Goal: Transaction & Acquisition: Book appointment/travel/reservation

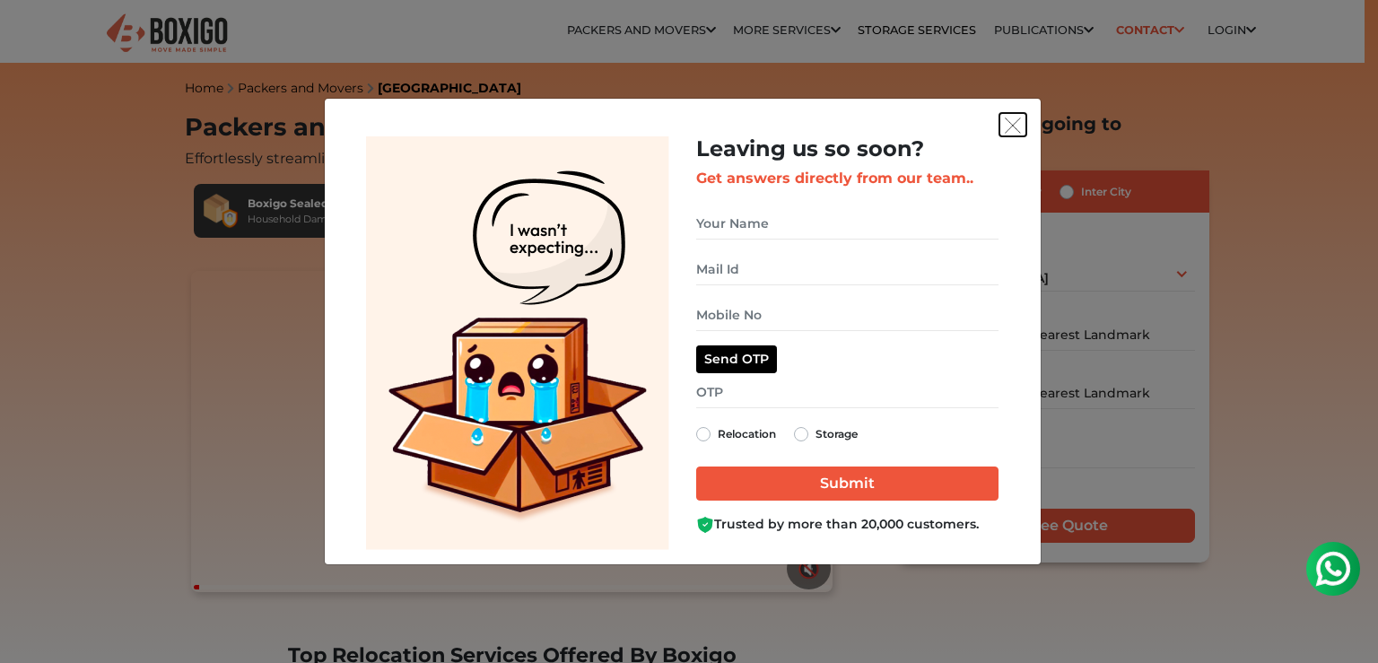
click at [1012, 115] on button "get free quote dialog" at bounding box center [1013, 124] width 27 height 23
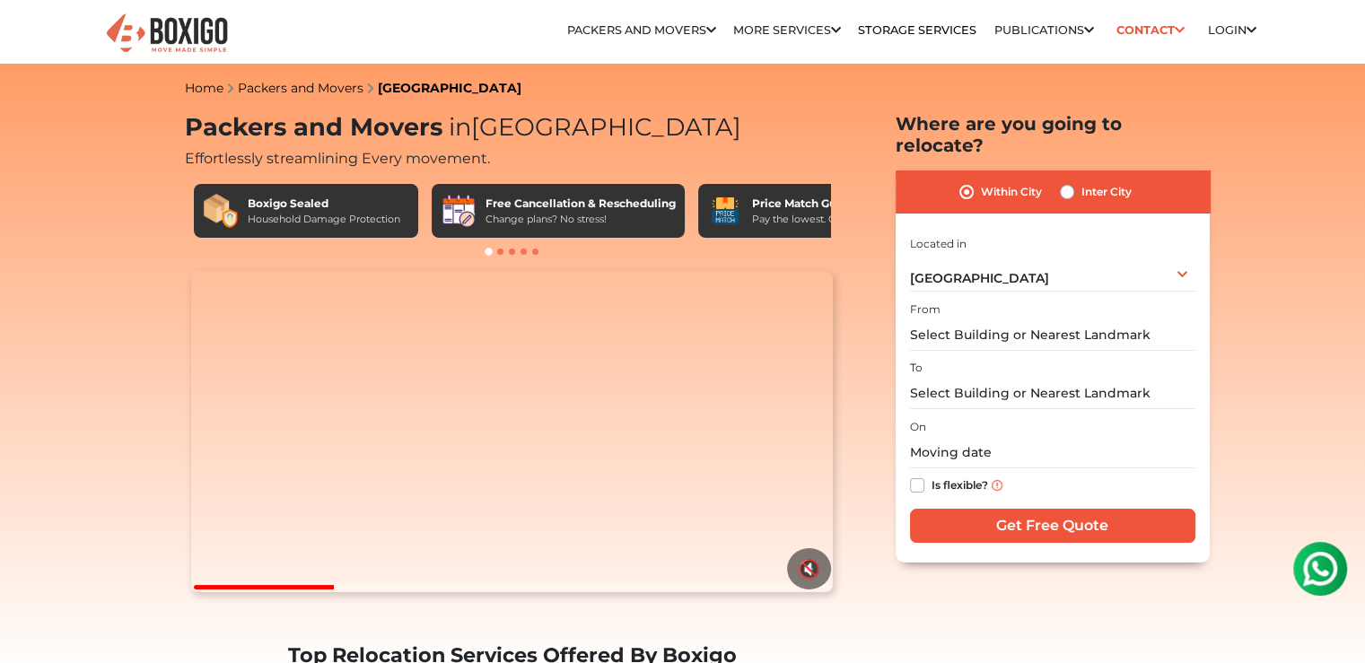
click at [1081, 181] on label "Inter City" at bounding box center [1106, 192] width 50 height 22
click at [1070, 181] on input "Inter City" at bounding box center [1067, 190] width 14 height 18
radio input "true"
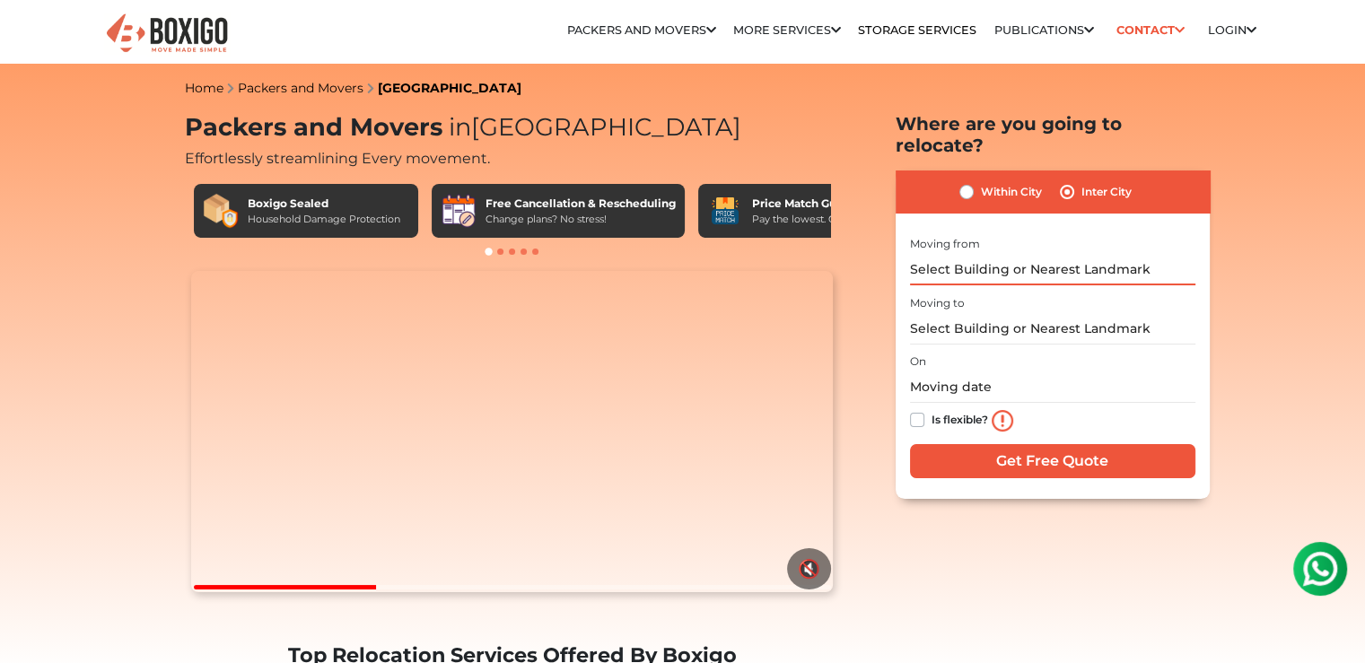
click at [1081, 254] on input "text" at bounding box center [1052, 269] width 285 height 31
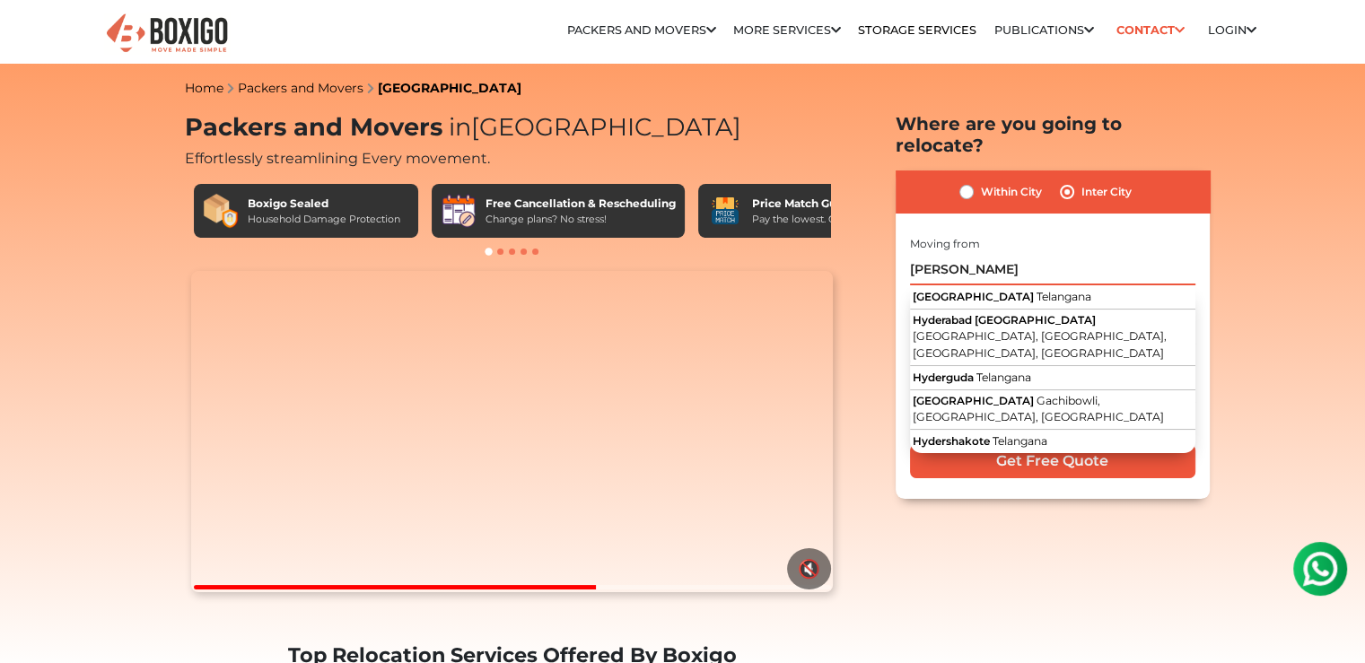
drag, startPoint x: 1049, startPoint y: 262, endPoint x: 879, endPoint y: 250, distance: 170.0
click at [879, 250] on section "Packers and Movers in [GEOGRAPHIC_DATA] Effortlessly streamlining Every movemen…" at bounding box center [1024, 306] width 314 height 386
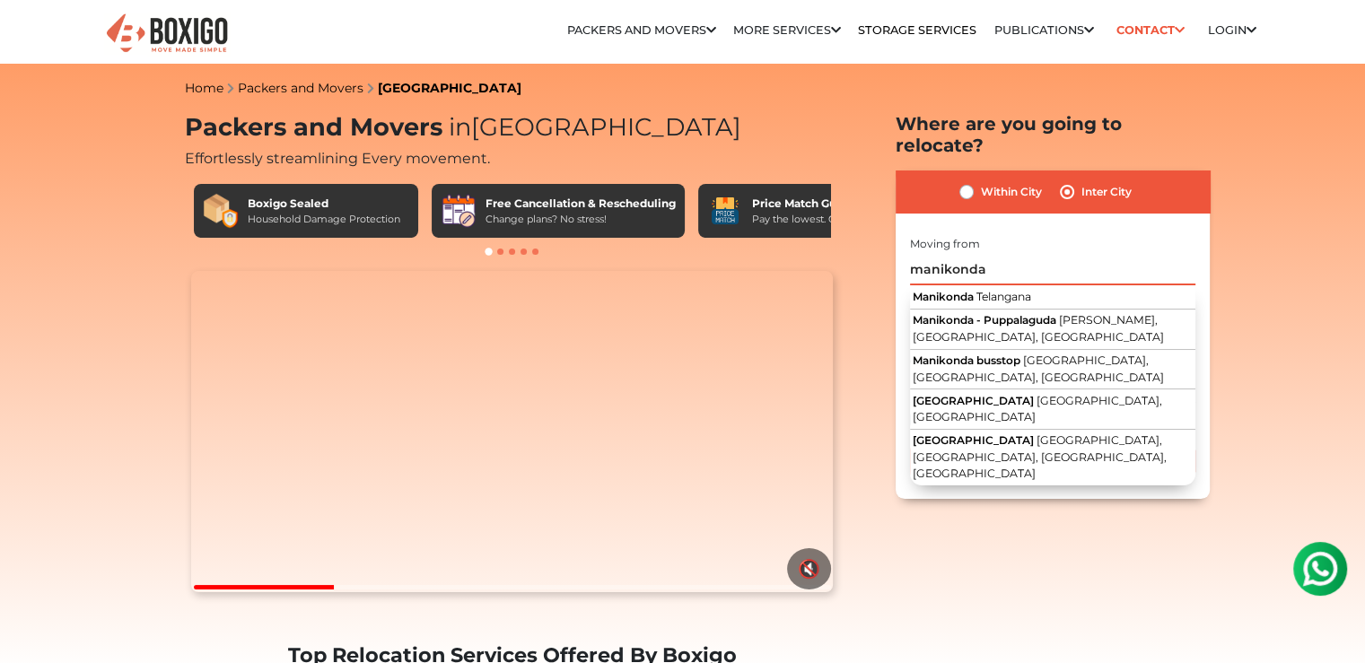
drag, startPoint x: 1020, startPoint y: 252, endPoint x: 757, endPoint y: 252, distance: 262.9
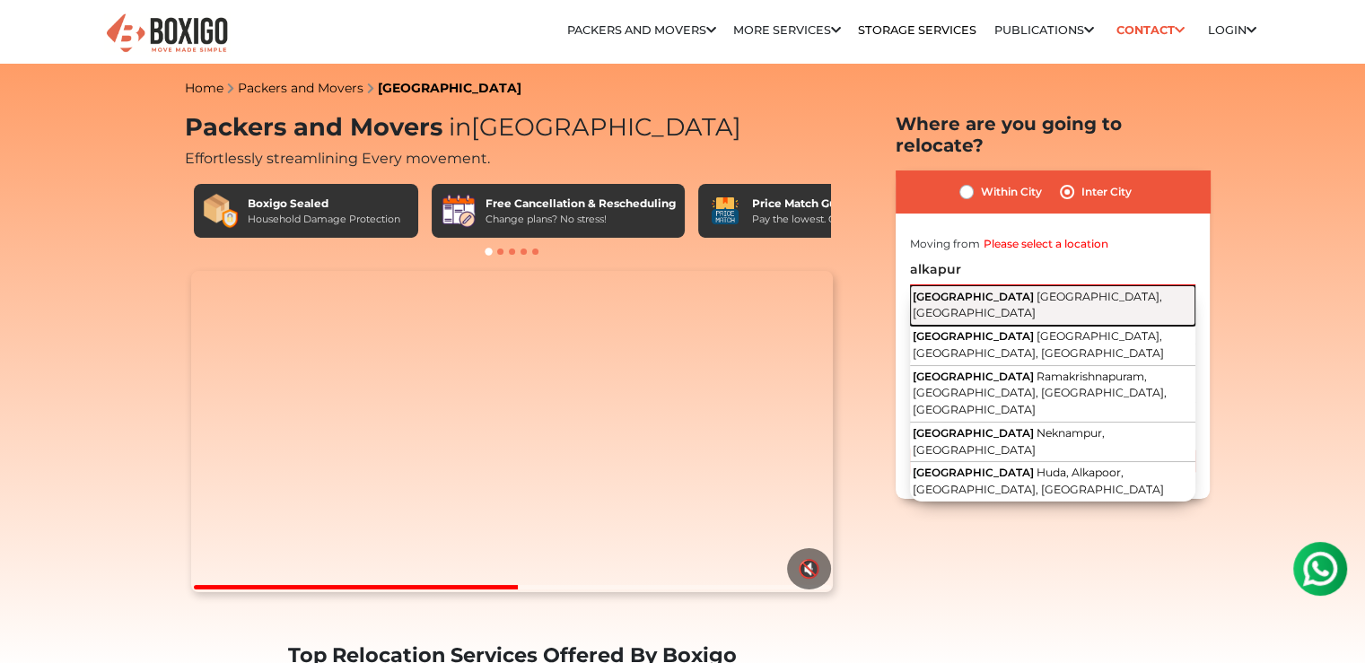
click at [975, 290] on span "[GEOGRAPHIC_DATA]" at bounding box center [973, 296] width 121 height 13
type input "[GEOGRAPHIC_DATA], [GEOGRAPHIC_DATA], [GEOGRAPHIC_DATA]"
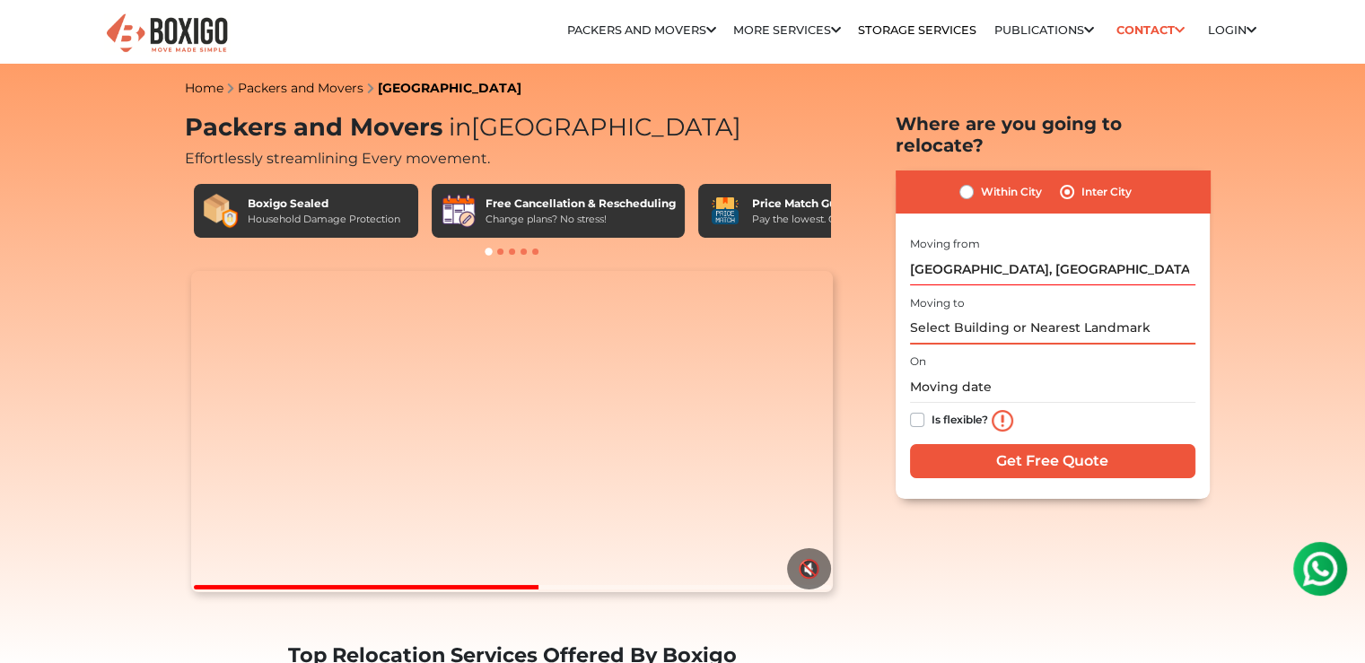
click at [983, 313] on input "text" at bounding box center [1052, 328] width 285 height 31
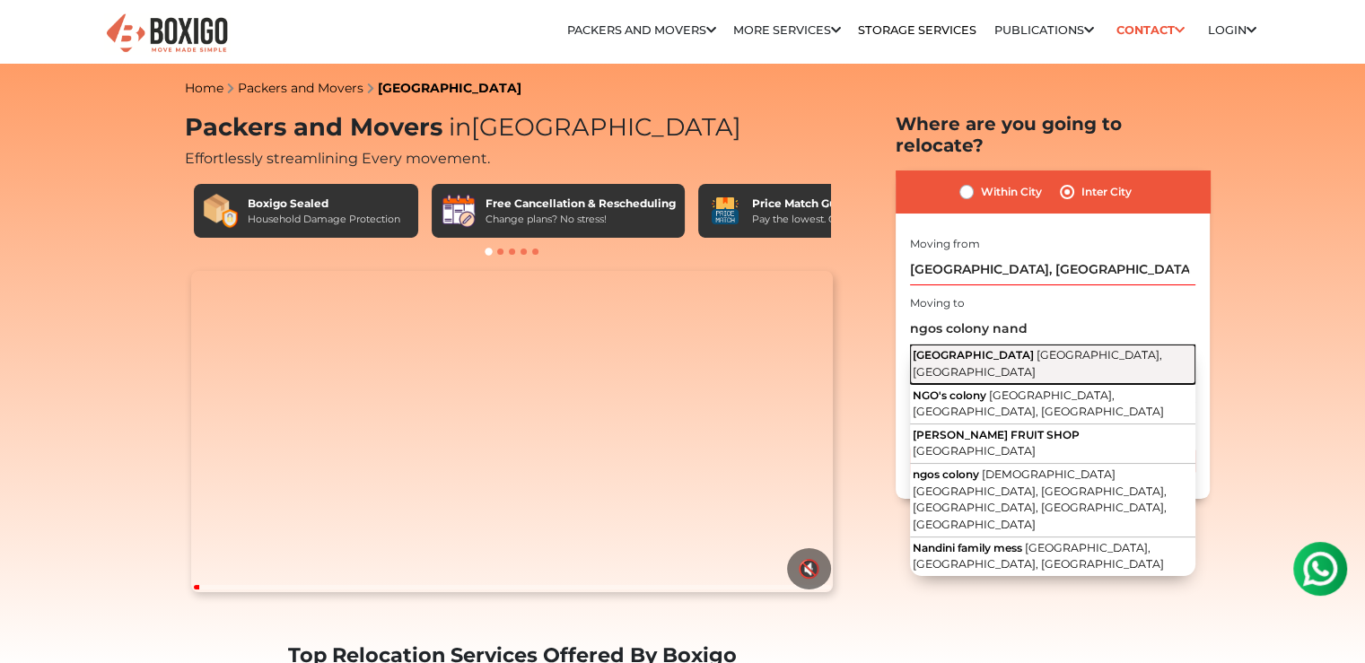
click at [1066, 348] on span "[GEOGRAPHIC_DATA], [GEOGRAPHIC_DATA]" at bounding box center [1037, 363] width 249 height 31
type input "[GEOGRAPHIC_DATA], [GEOGRAPHIC_DATA], [GEOGRAPHIC_DATA]"
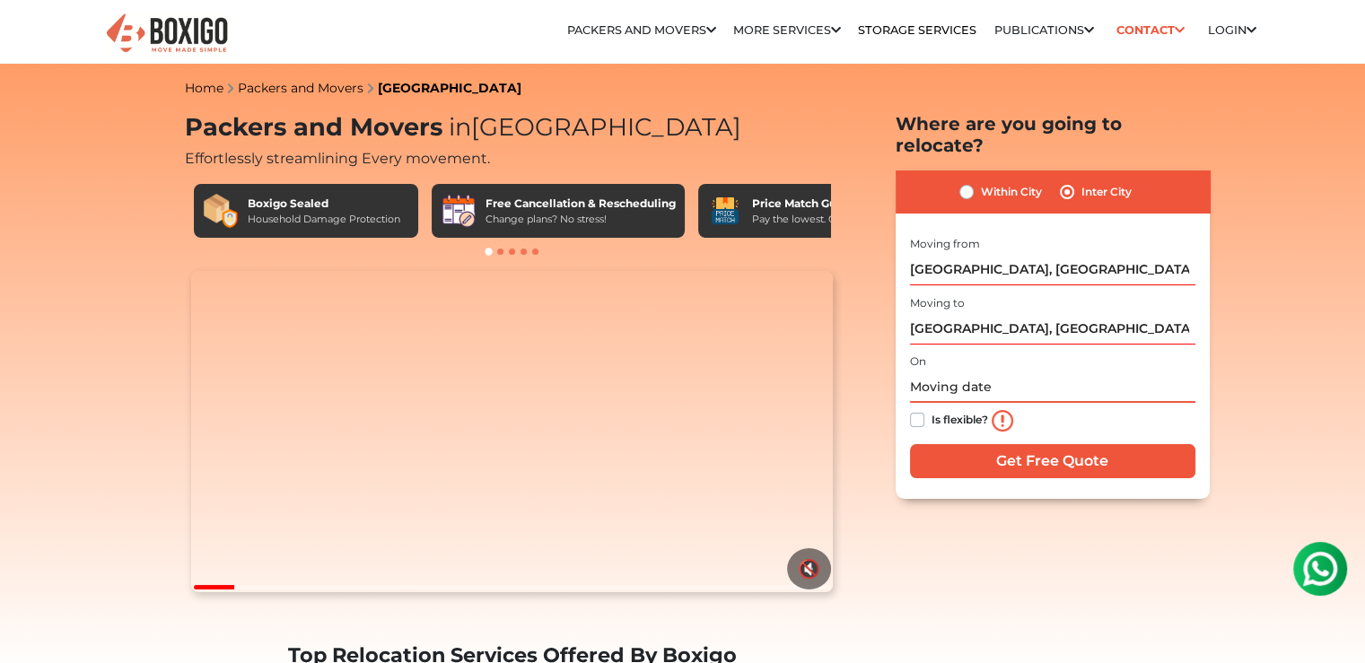
click at [976, 371] on input "text" at bounding box center [1052, 386] width 285 height 31
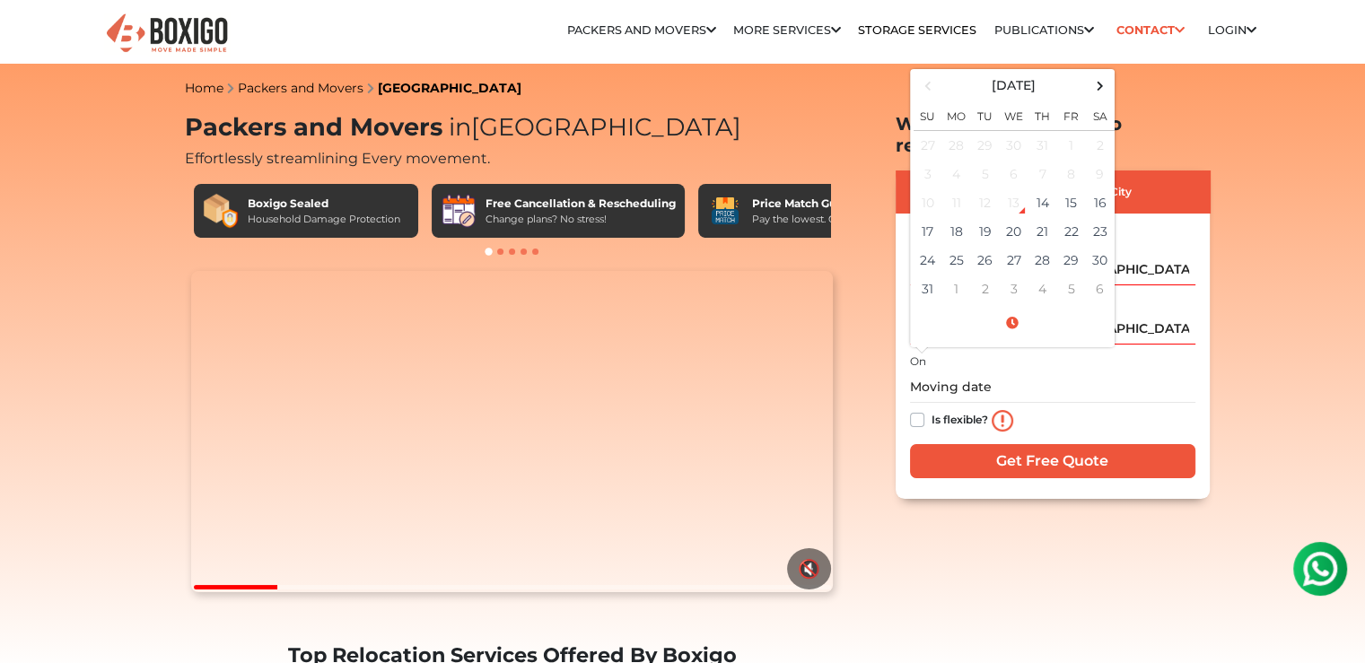
click at [931, 409] on label "Is flexible?" at bounding box center [959, 418] width 57 height 19
click at [913, 409] on input "Is flexible?" at bounding box center [917, 418] width 14 height 18
checkbox input "true"
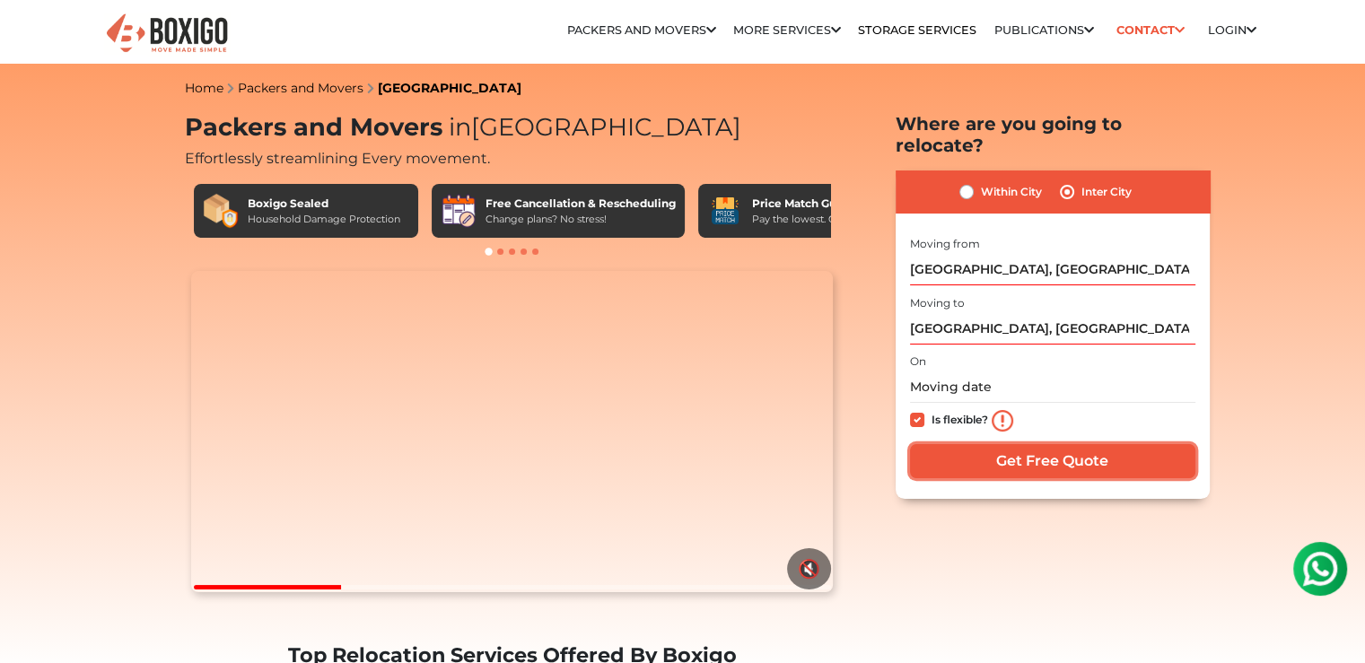
click at [1022, 444] on input "Get Free Quote" at bounding box center [1052, 461] width 285 height 34
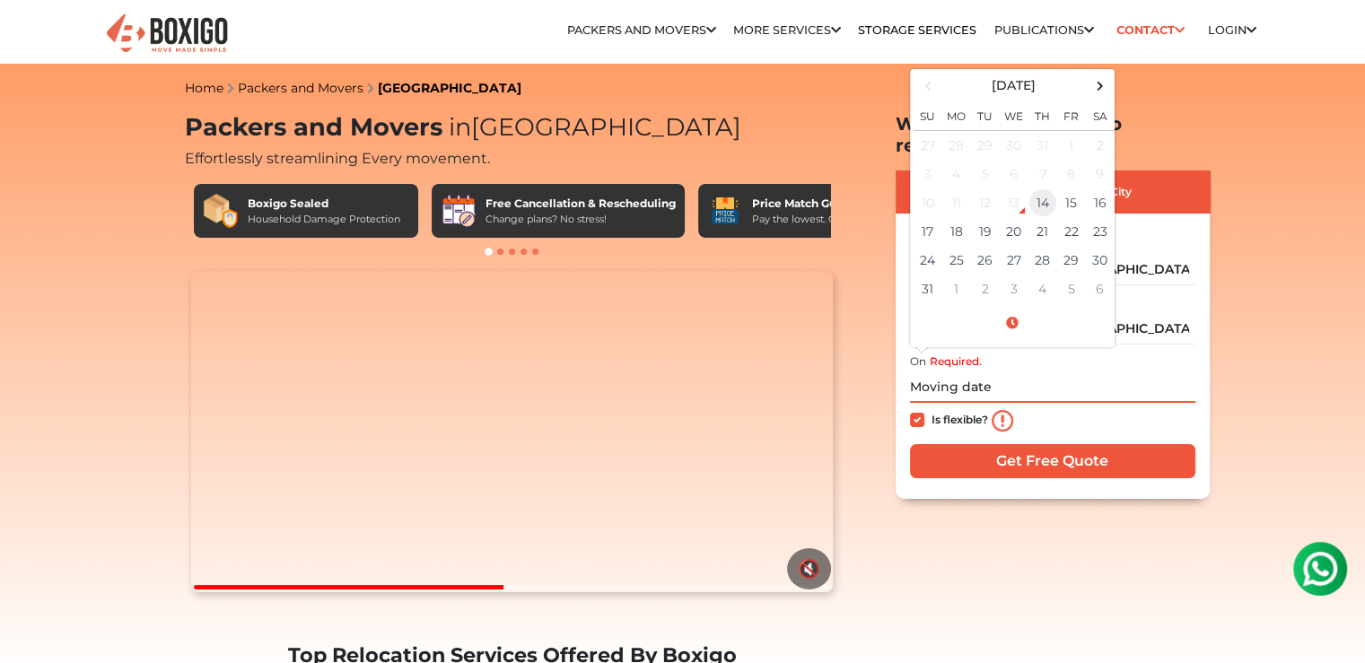
click at [1049, 188] on td "14" at bounding box center [1042, 202] width 29 height 29
type input "[DATE] 2:16 PM"
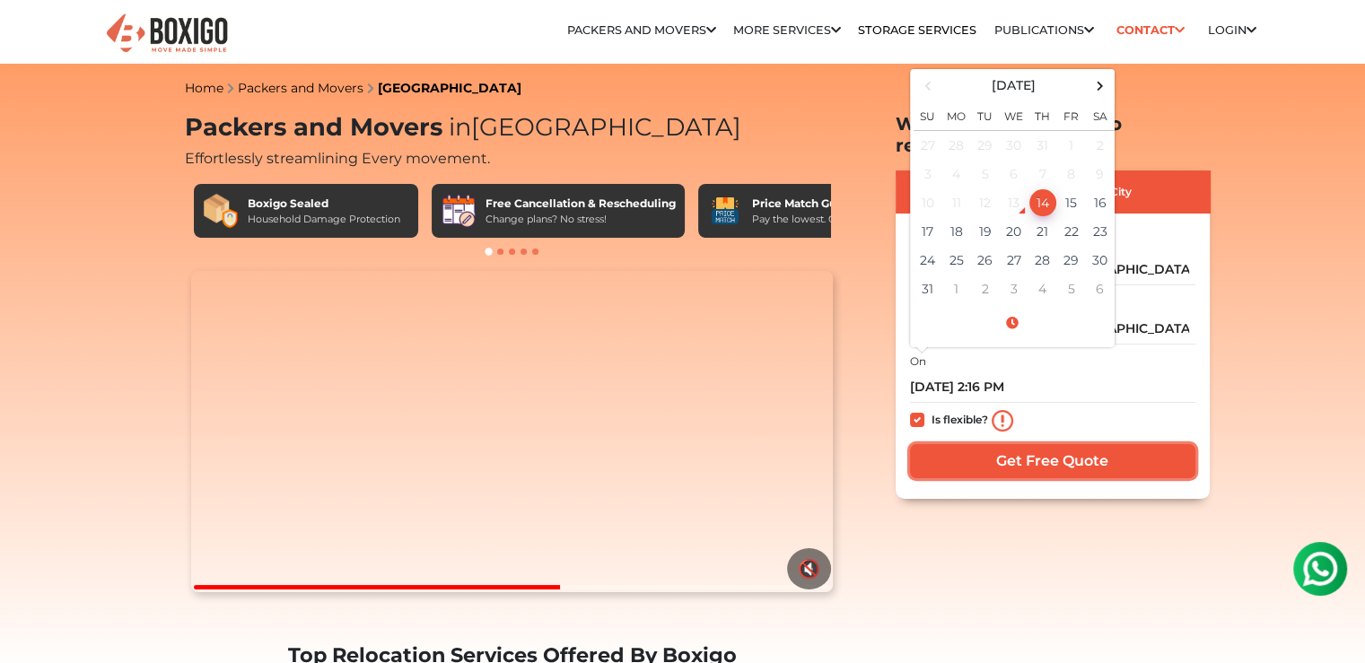
click at [1062, 447] on input "Get Free Quote" at bounding box center [1052, 461] width 285 height 34
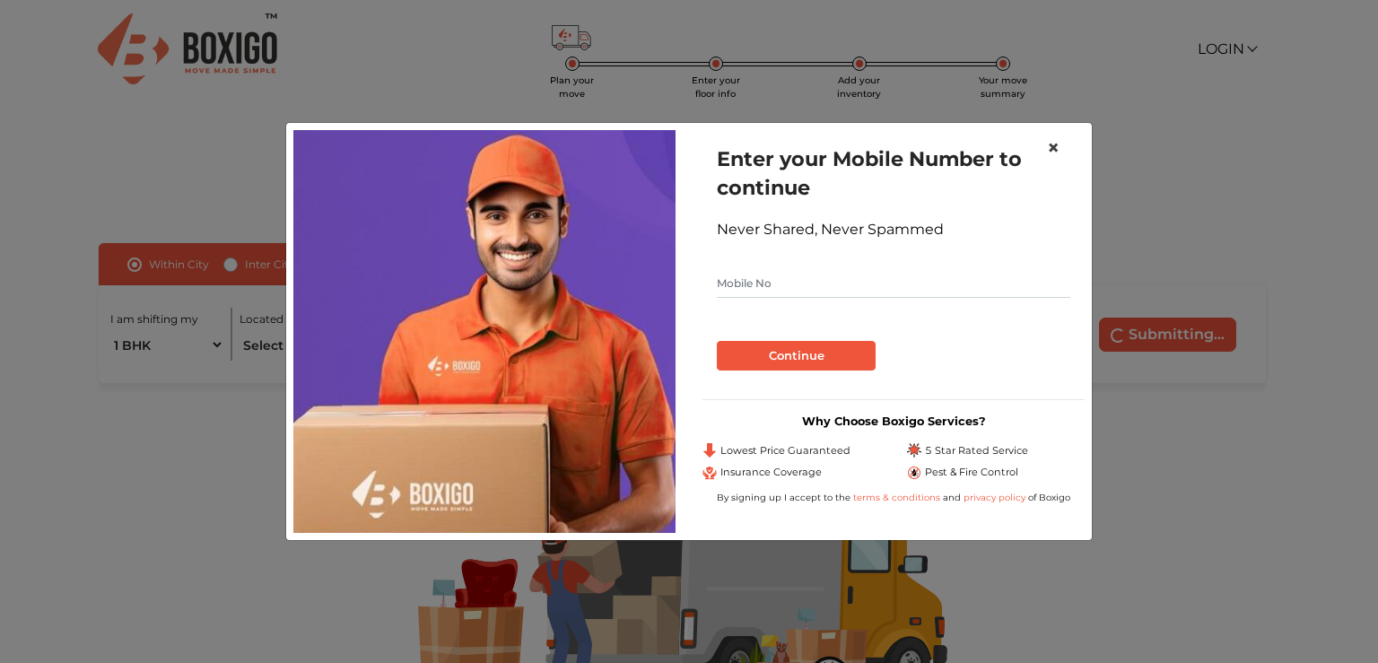
click at [1053, 144] on span "×" at bounding box center [1053, 148] width 13 height 26
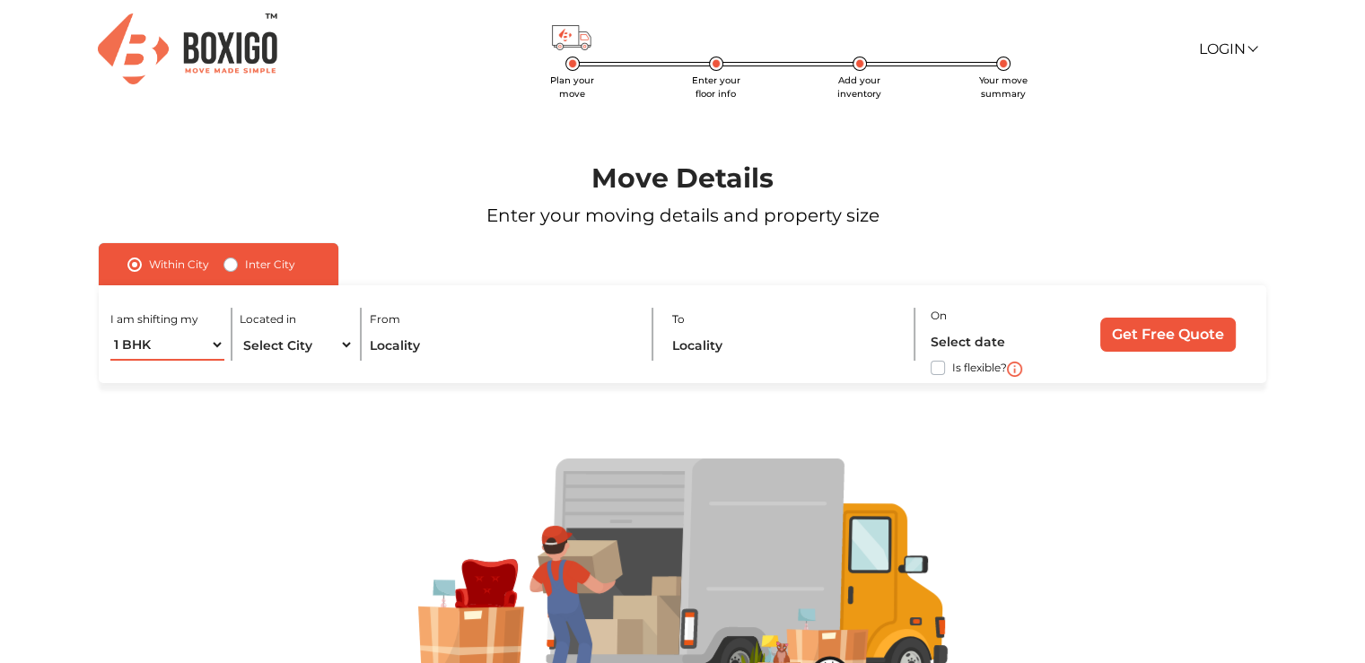
click at [212, 345] on select "1 BHK 2 BHK 3 BHK 3 + BHK FEW ITEMS" at bounding box center [166, 344] width 113 height 31
select select "FEW ITEMS"
click at [110, 330] on select "1 BHK 2 BHK 3 BHK 3 + BHK FEW ITEMS" at bounding box center [166, 344] width 113 height 31
click at [336, 349] on select "Select City [GEOGRAPHIC_DATA] [GEOGRAPHIC_DATA] [GEOGRAPHIC_DATA] [GEOGRAPHIC_D…" at bounding box center [296, 344] width 113 height 31
select select "[GEOGRAPHIC_DATA]"
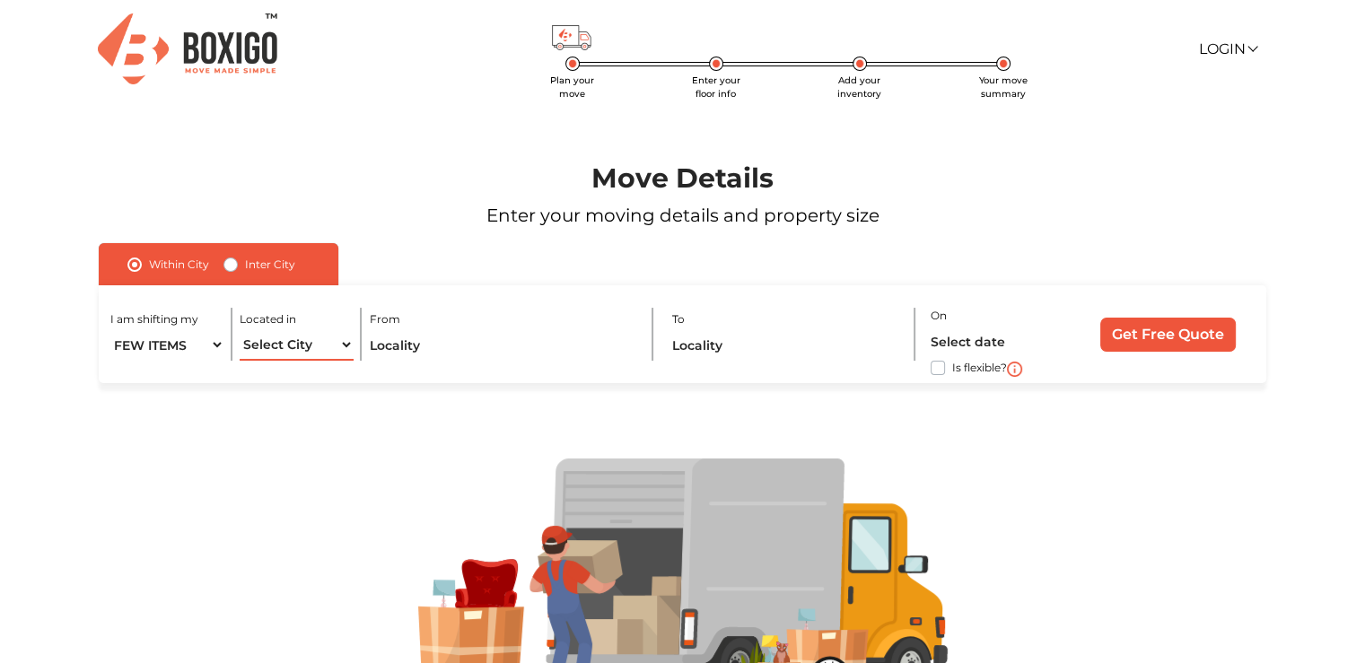
click at [240, 330] on select "Select City [GEOGRAPHIC_DATA] [GEOGRAPHIC_DATA] [GEOGRAPHIC_DATA] [GEOGRAPHIC_D…" at bounding box center [296, 344] width 113 height 31
click at [495, 350] on input "text" at bounding box center [503, 344] width 267 height 31
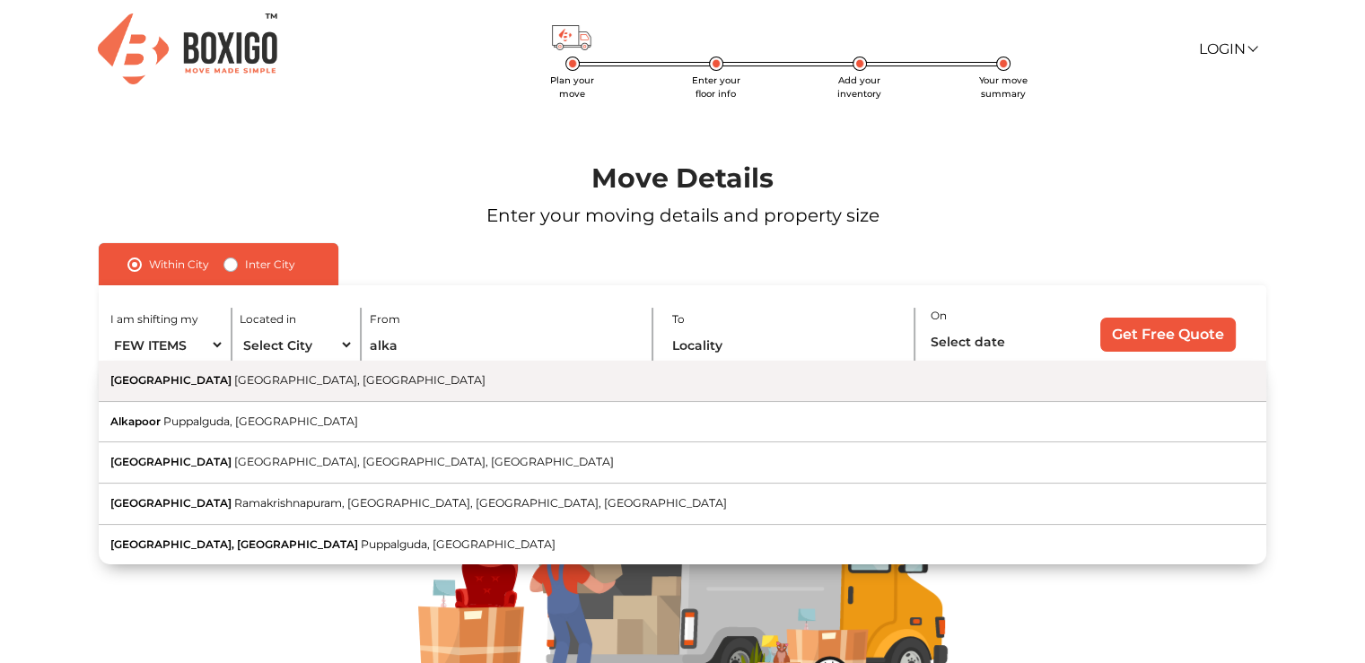
click at [476, 389] on button "Alkapur Township Manikonda, Telangana" at bounding box center [682, 381] width 1167 height 41
type input "[GEOGRAPHIC_DATA], [GEOGRAPHIC_DATA], [GEOGRAPHIC_DATA]"
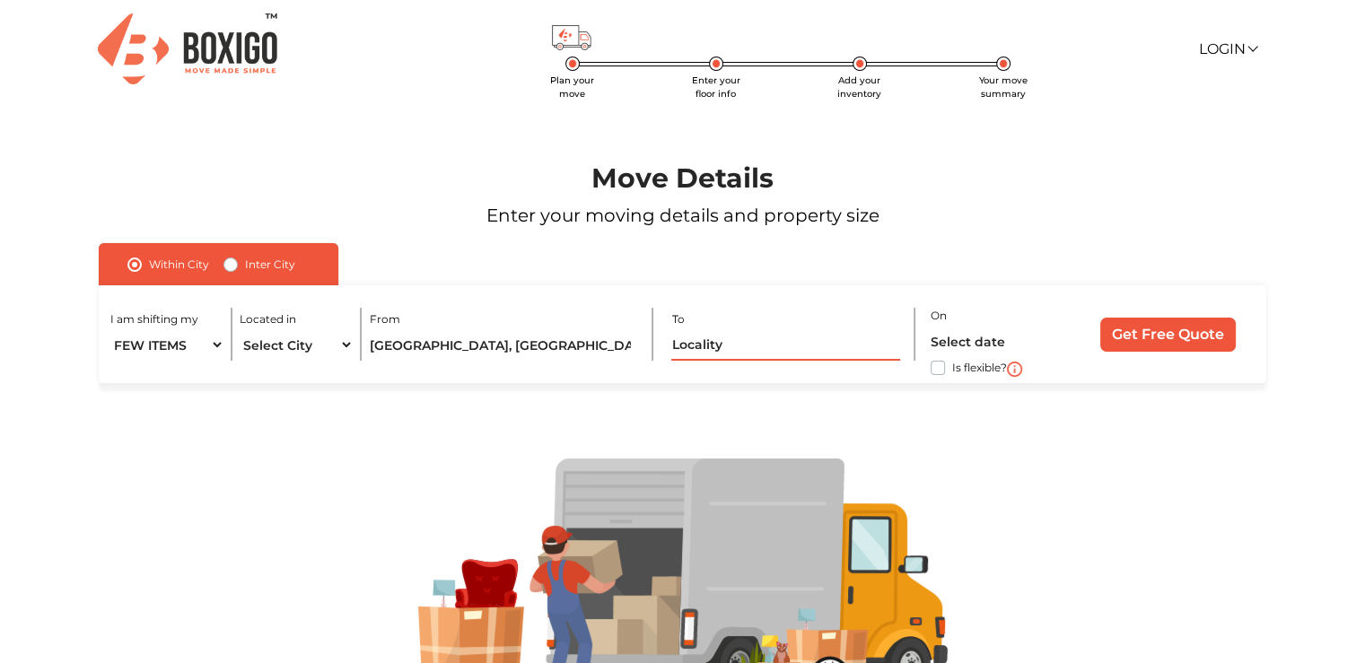
click at [732, 346] on input "text" at bounding box center [785, 344] width 229 height 31
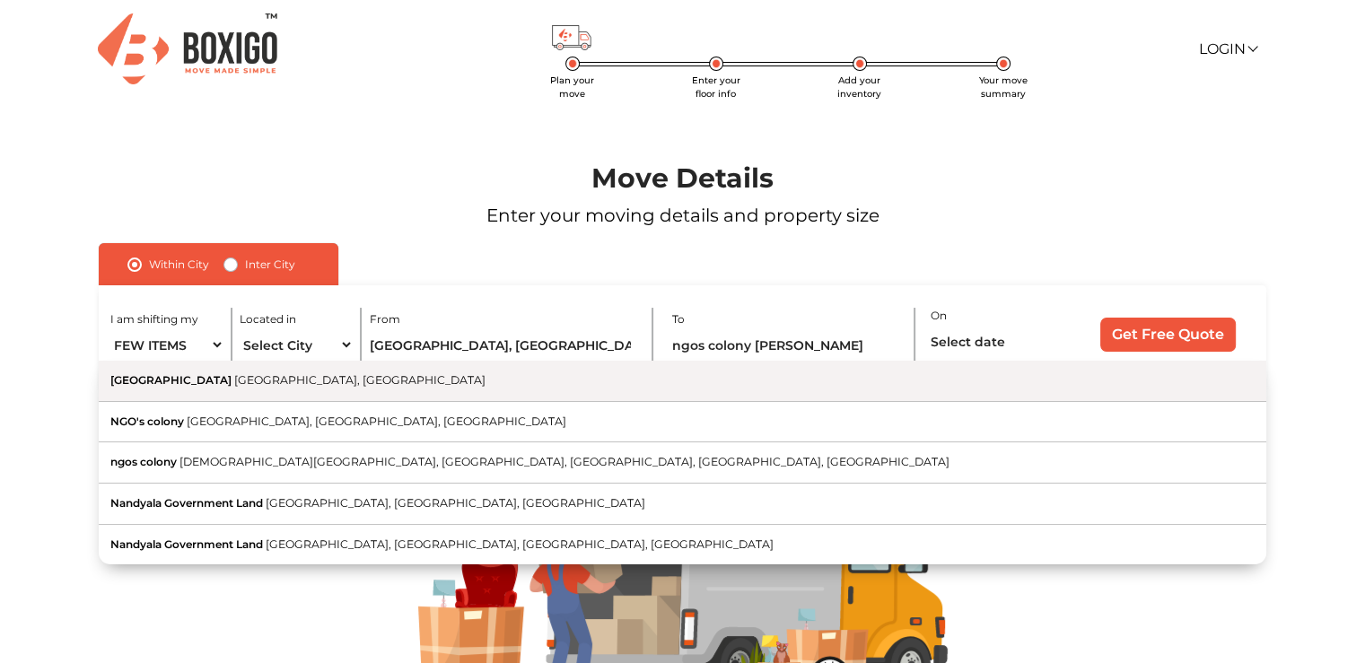
click at [481, 381] on button "[GEOGRAPHIC_DATA], [GEOGRAPHIC_DATA]" at bounding box center [682, 381] width 1167 height 41
type input "[GEOGRAPHIC_DATA], [GEOGRAPHIC_DATA], [GEOGRAPHIC_DATA]"
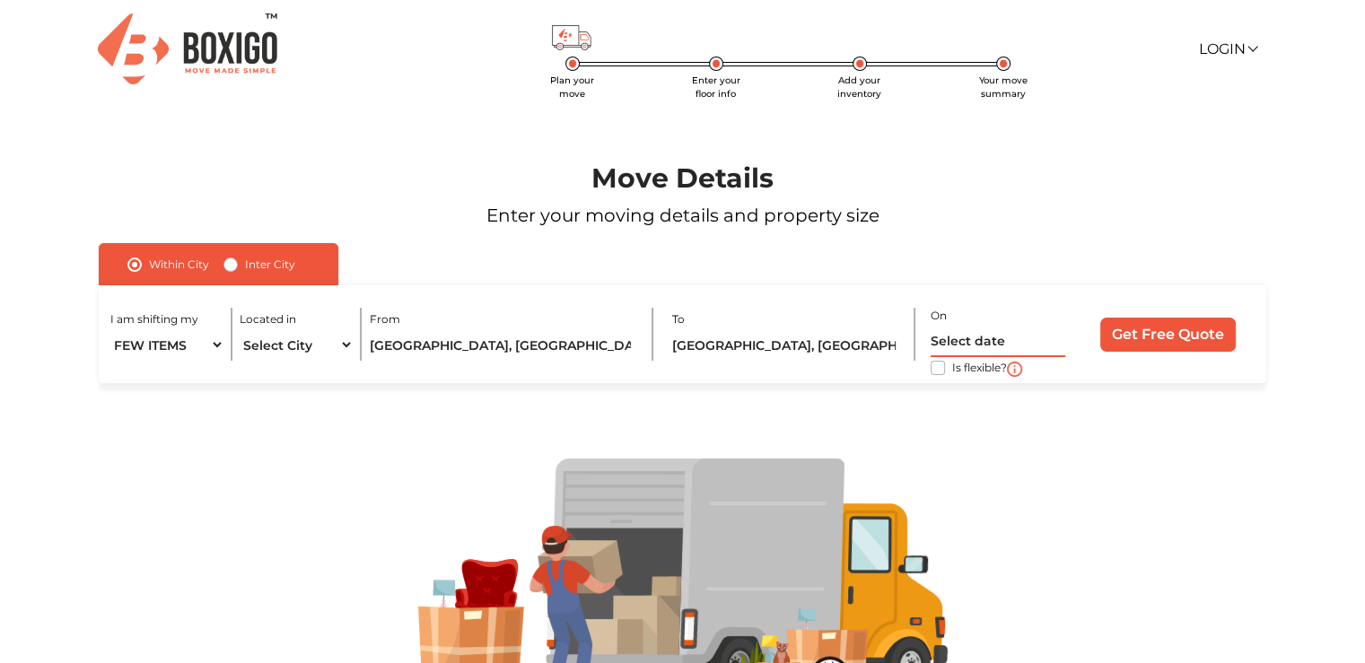
click at [976, 337] on input "text" at bounding box center [998, 341] width 135 height 31
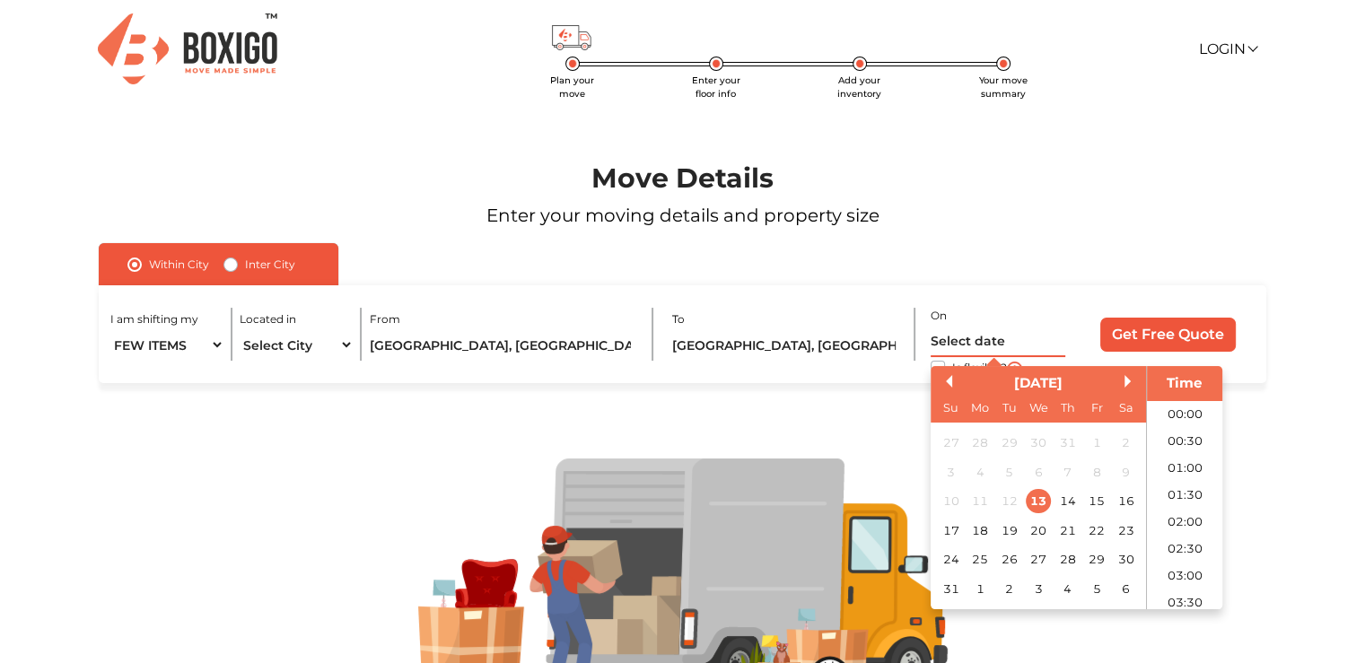
scroll to position [663, 0]
click at [1069, 511] on div "14" at bounding box center [1067, 502] width 24 height 24
type input "14/08/2025 12:00 AM"
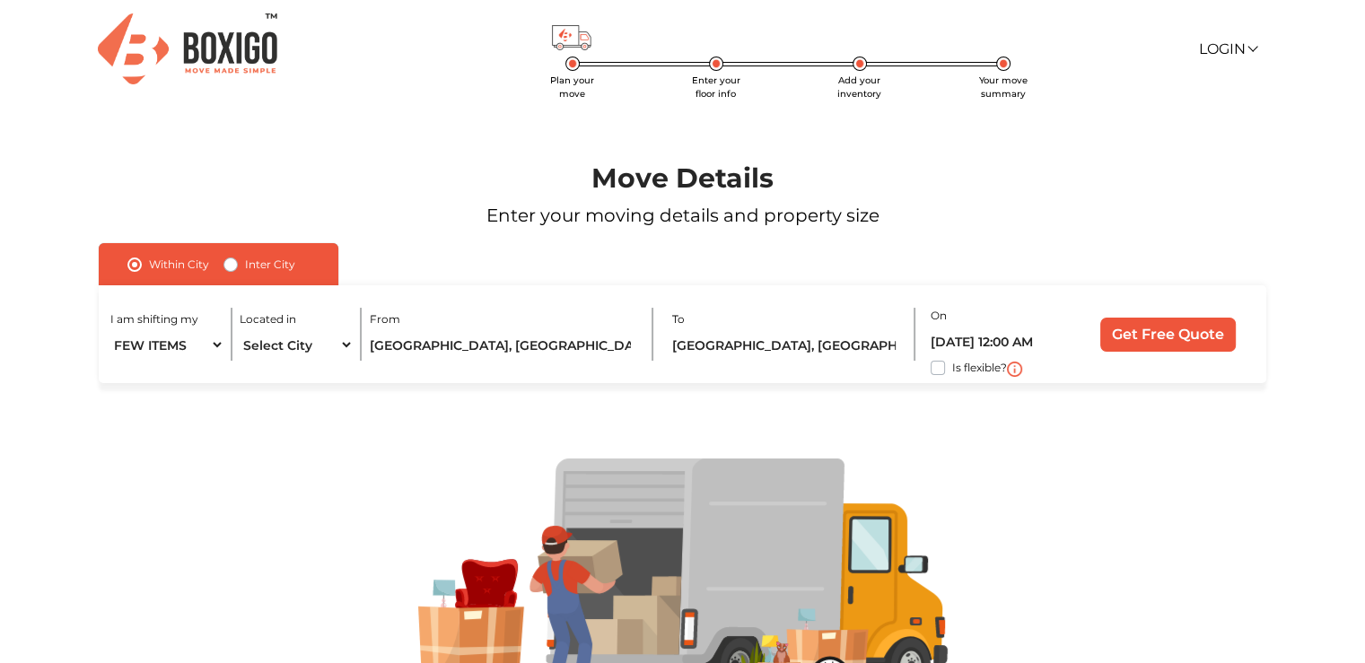
click at [921, 434] on div at bounding box center [682, 579] width 1282 height 393
click at [952, 368] on label "Is flexible?" at bounding box center [979, 366] width 55 height 19
click at [113, 368] on input "Is flexible?" at bounding box center [106, 366] width 14 height 18
checkbox input "true"
click at [1167, 334] on input "Get Free Quote" at bounding box center [1167, 335] width 135 height 34
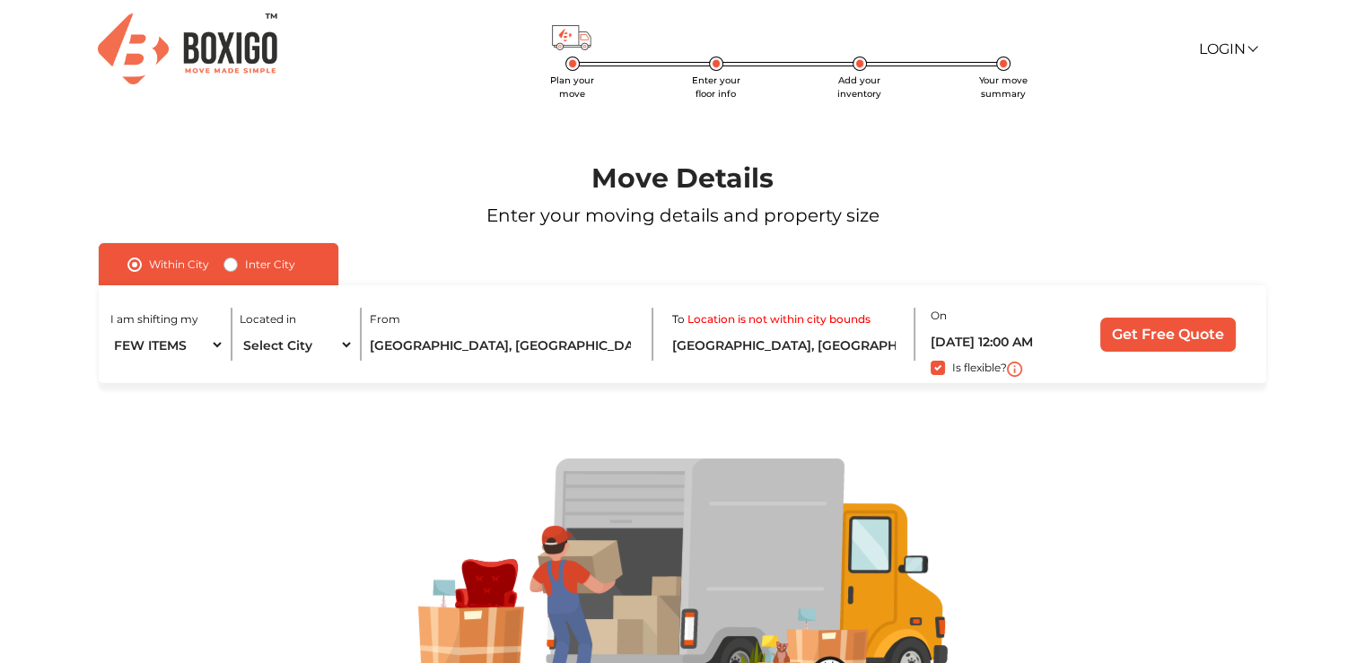
click at [245, 266] on label "Inter City" at bounding box center [270, 265] width 50 height 22
click at [233, 266] on input "Inter City" at bounding box center [230, 263] width 14 height 18
radio input "true"
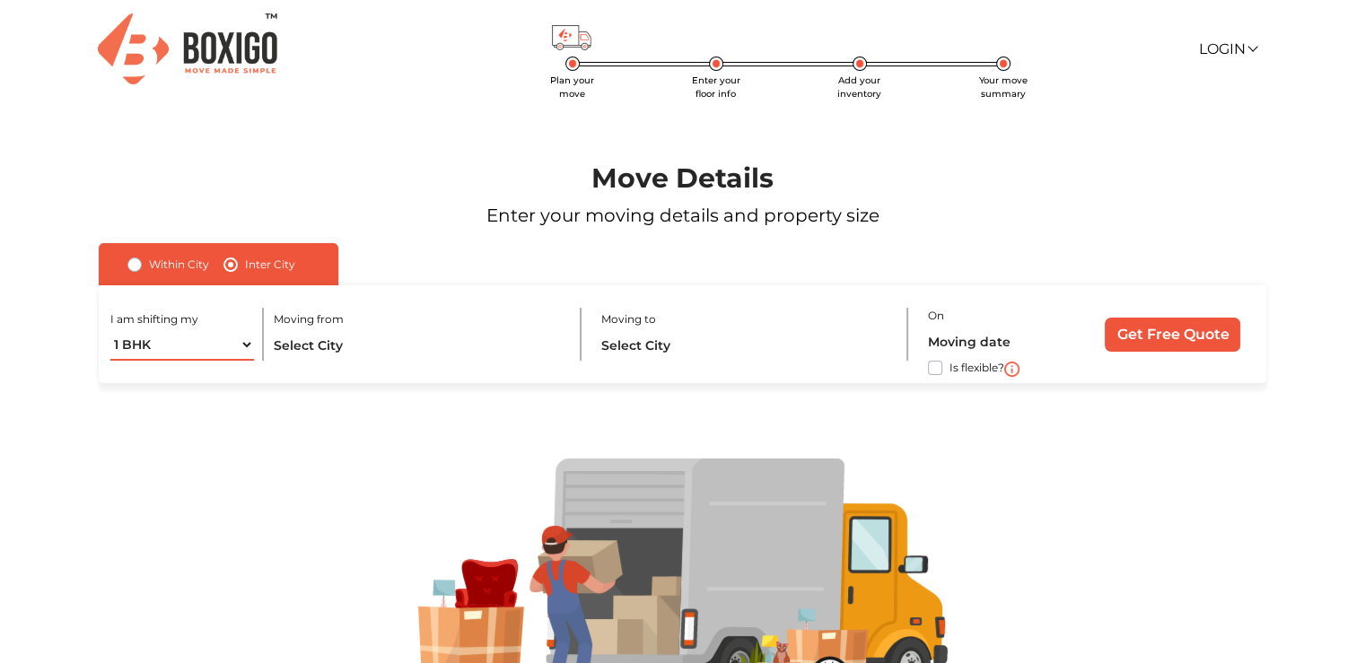
click at [237, 345] on select "1 BHK 2 BHK 3 BHK 3 + BHK FEW ITEMS" at bounding box center [182, 344] width 144 height 31
select select "FEW ITEMS"
click at [110, 330] on select "1 BHK 2 BHK 3 BHK 3 + BHK FEW ITEMS" at bounding box center [182, 344] width 144 height 31
click at [291, 350] on input "text" at bounding box center [418, 344] width 289 height 31
type input "h"
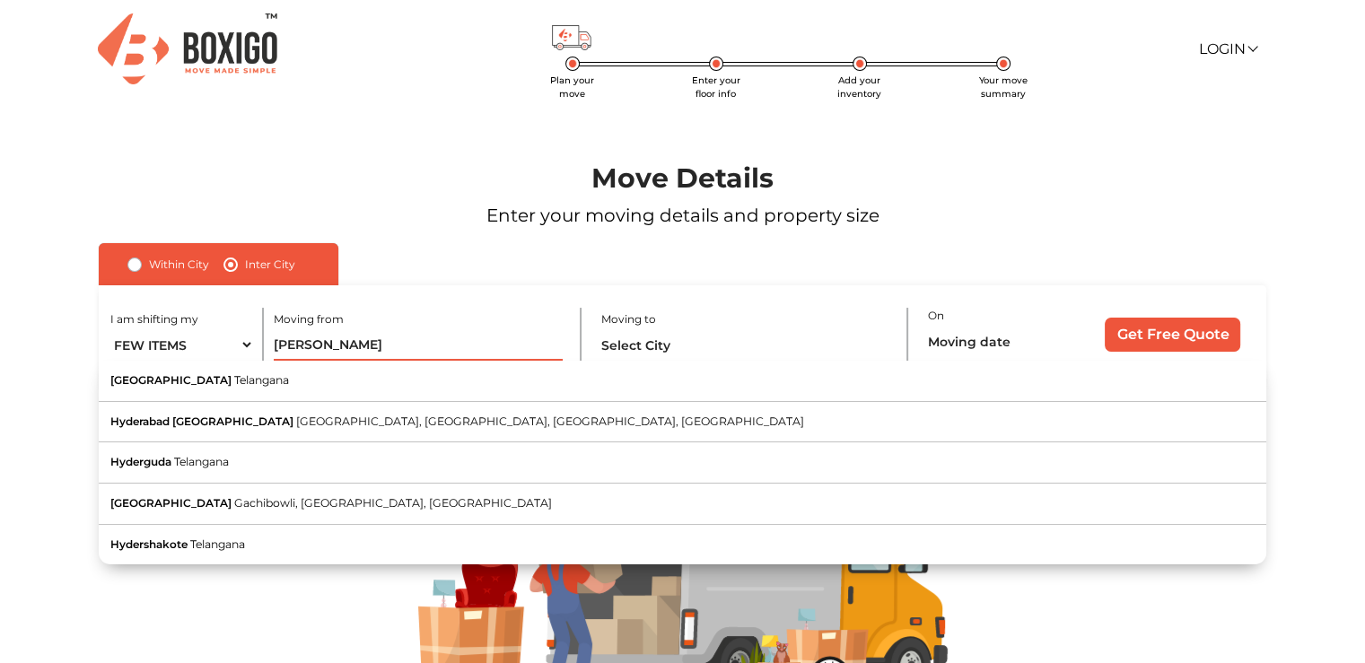
drag, startPoint x: 345, startPoint y: 345, endPoint x: 104, endPoint y: 324, distance: 242.3
click at [109, 324] on div "I am shifting my 1 BHK 2 BHK 3 BHK 3 + BHK FEW ITEMS Moving from hyder Hyderaba…" at bounding box center [682, 334] width 1167 height 98
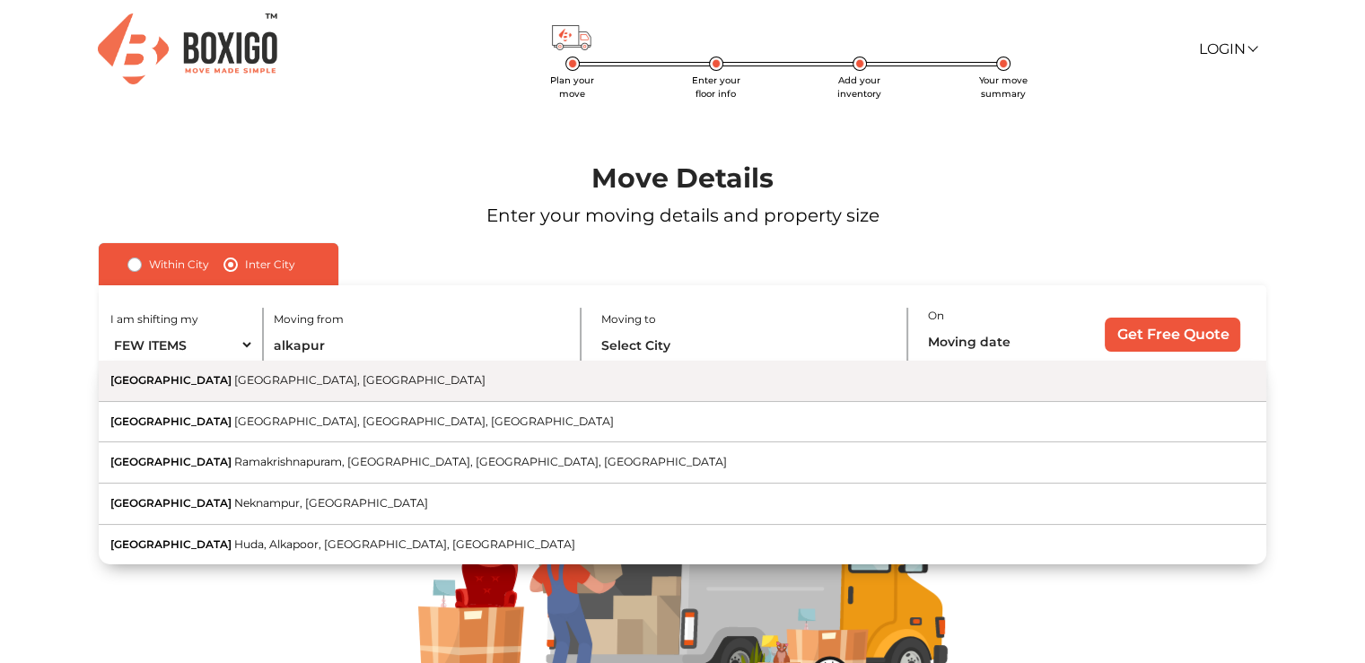
click at [247, 391] on button "Alkapur Township Manikonda, Telangana" at bounding box center [682, 381] width 1167 height 41
type input "[GEOGRAPHIC_DATA], [GEOGRAPHIC_DATA], [GEOGRAPHIC_DATA]"
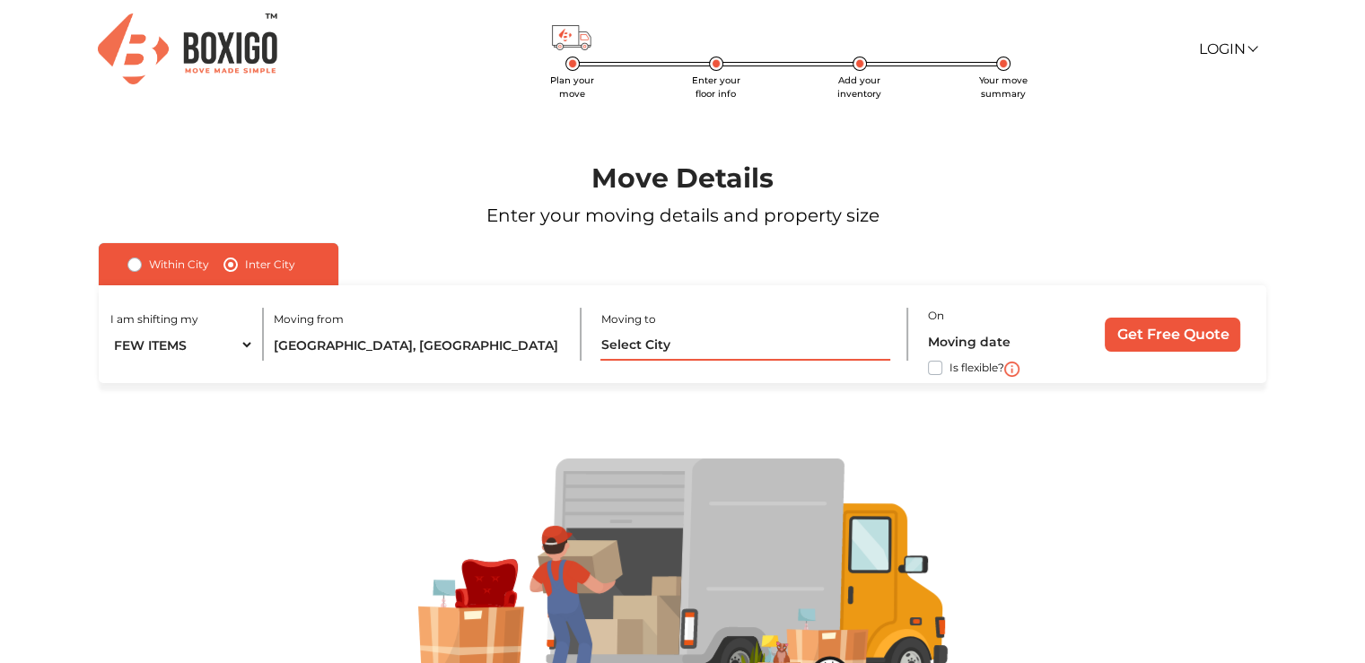
click at [616, 342] on input "text" at bounding box center [744, 344] width 289 height 31
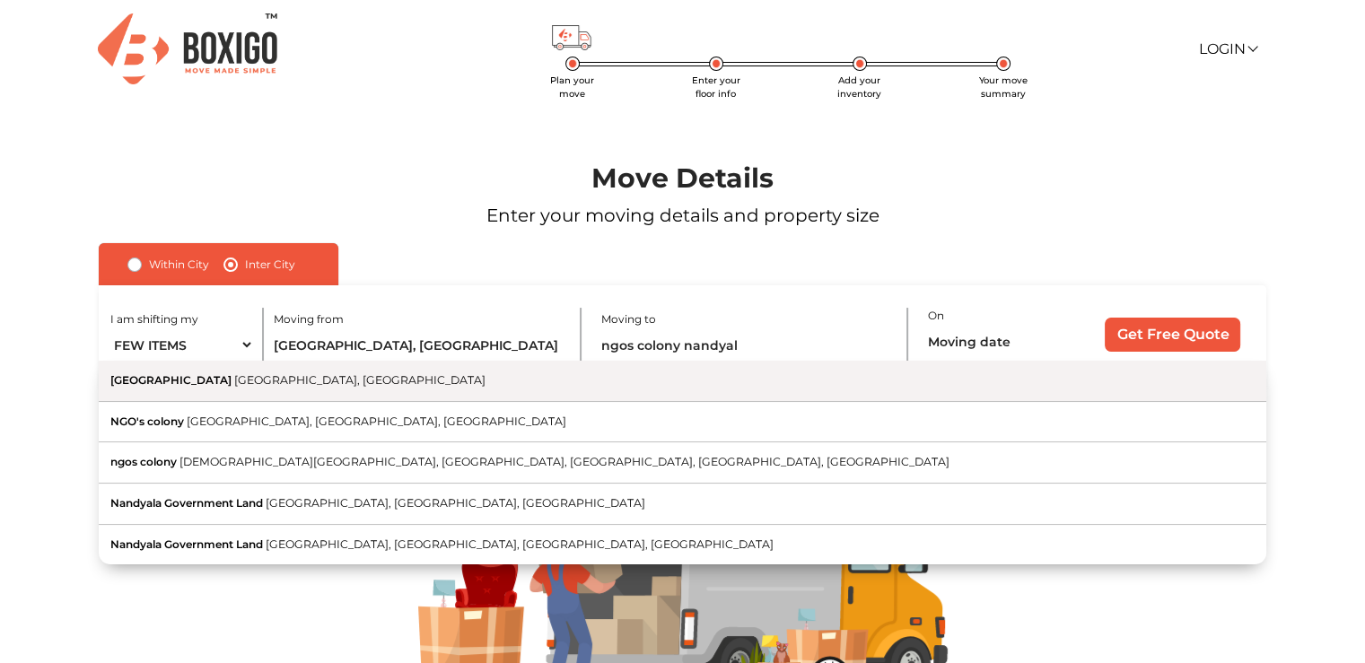
click at [439, 384] on button "[GEOGRAPHIC_DATA], [GEOGRAPHIC_DATA]" at bounding box center [682, 381] width 1167 height 41
type input "[GEOGRAPHIC_DATA], [GEOGRAPHIC_DATA], [GEOGRAPHIC_DATA]"
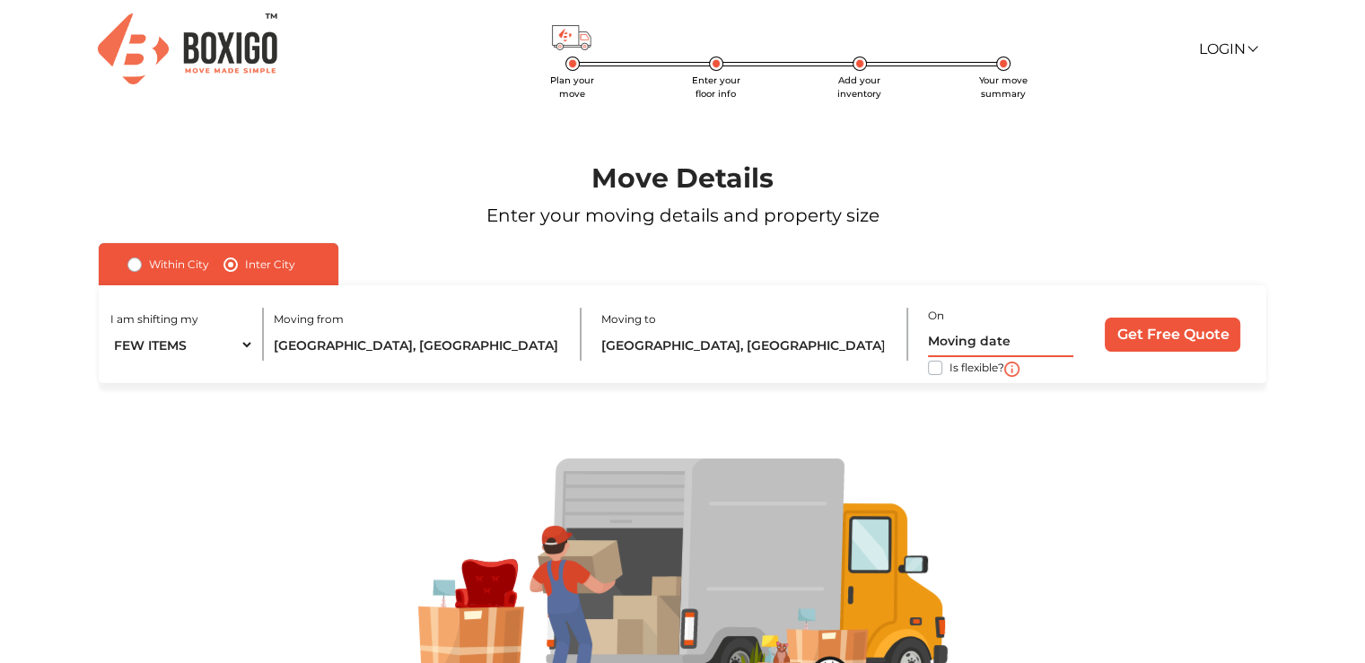
click at [964, 344] on input "text" at bounding box center [1000, 341] width 145 height 31
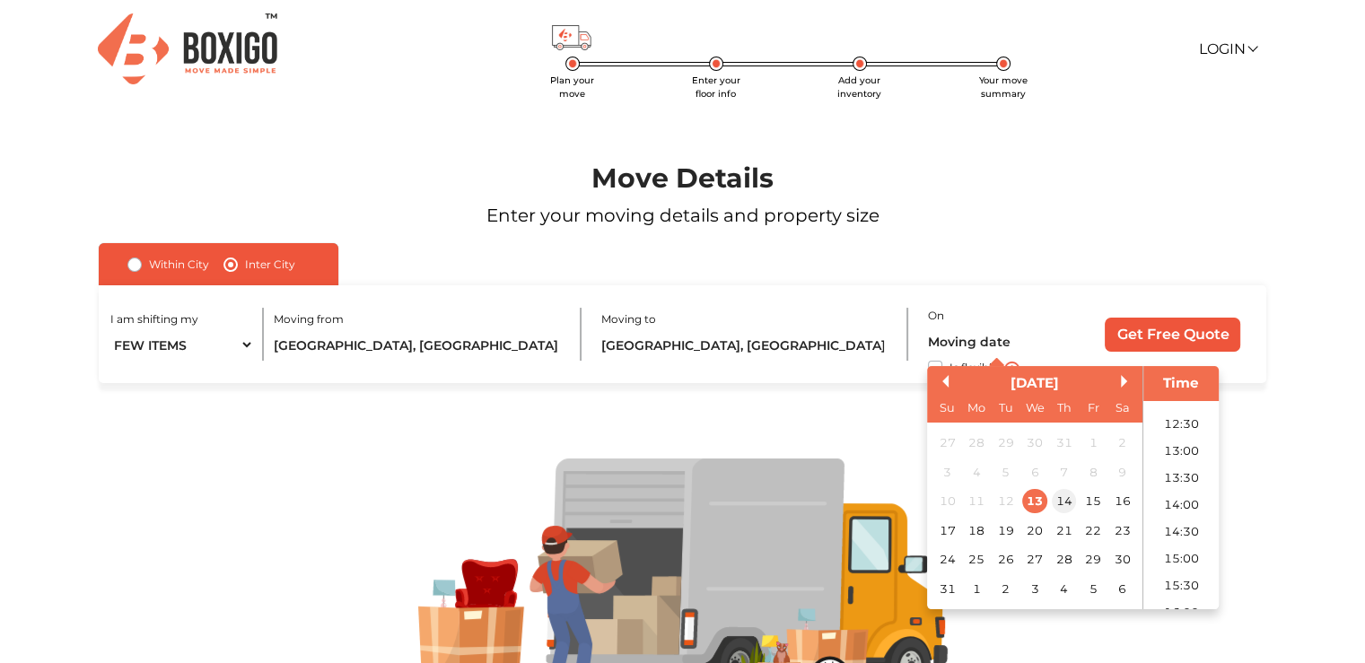
click at [1067, 506] on div "14" at bounding box center [1064, 502] width 24 height 24
type input "14/08/2025 12:00 AM"
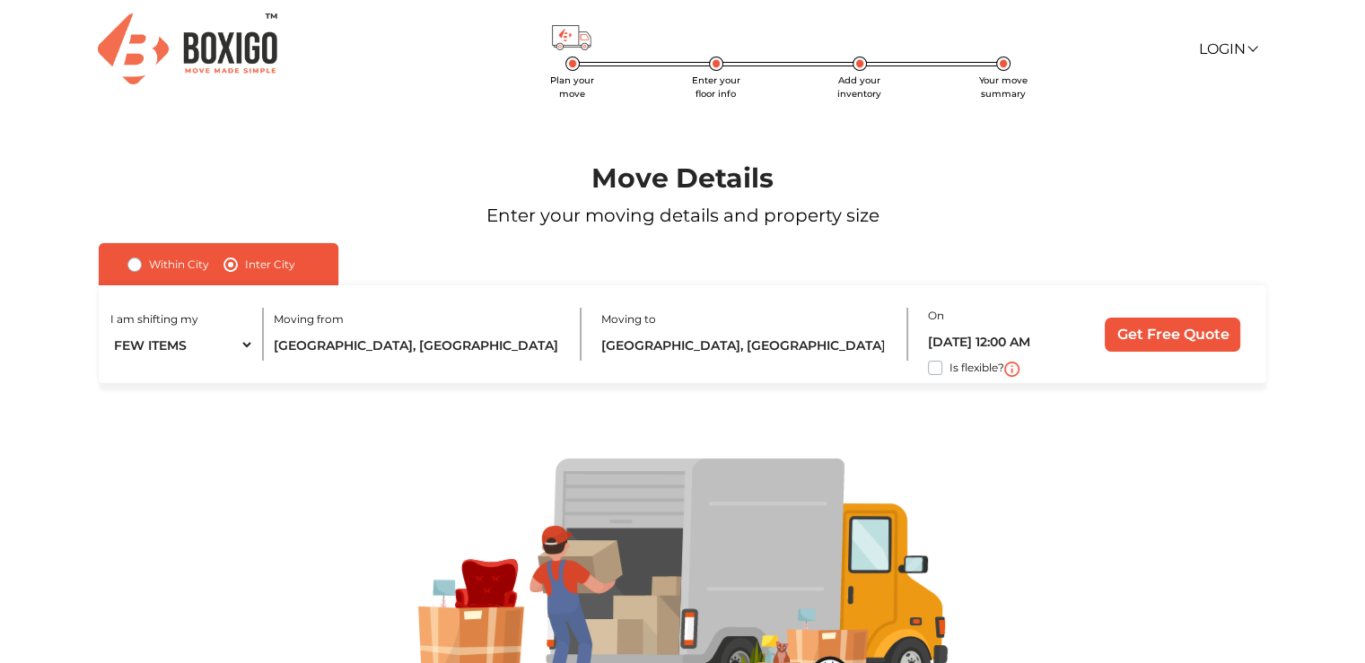
click at [924, 368] on div "I am shifting my 1 BHK 2 BHK 3 BHK 3 + BHK FEW ITEMS Moving from Alkapur Townsh…" at bounding box center [682, 334] width 1167 height 98
click at [949, 368] on label "Is flexible?" at bounding box center [976, 366] width 55 height 19
click at [113, 368] on input "Is flexible?" at bounding box center [106, 366] width 14 height 18
checkbox input "true"
click at [1168, 335] on input "Get Free Quote" at bounding box center [1172, 335] width 135 height 34
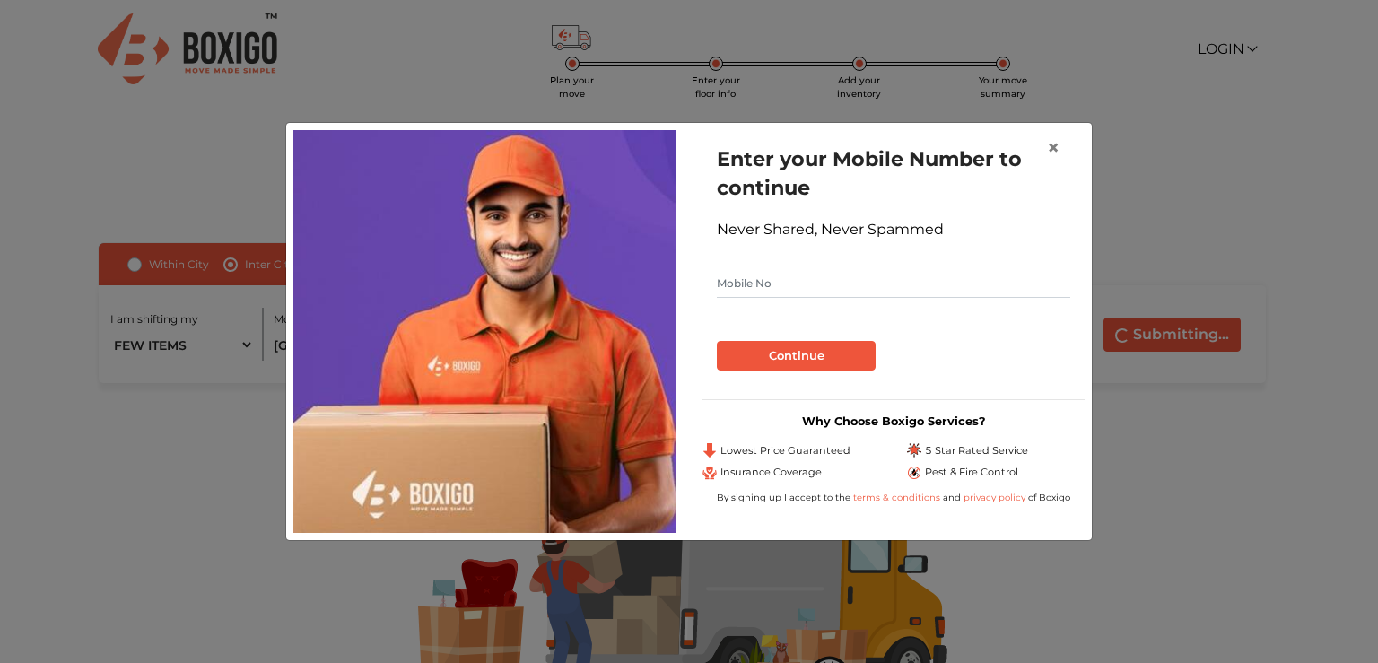
click at [810, 290] on input "text" at bounding box center [894, 283] width 354 height 29
type input "8105519205"
click at [791, 354] on button "Continue" at bounding box center [796, 356] width 159 height 31
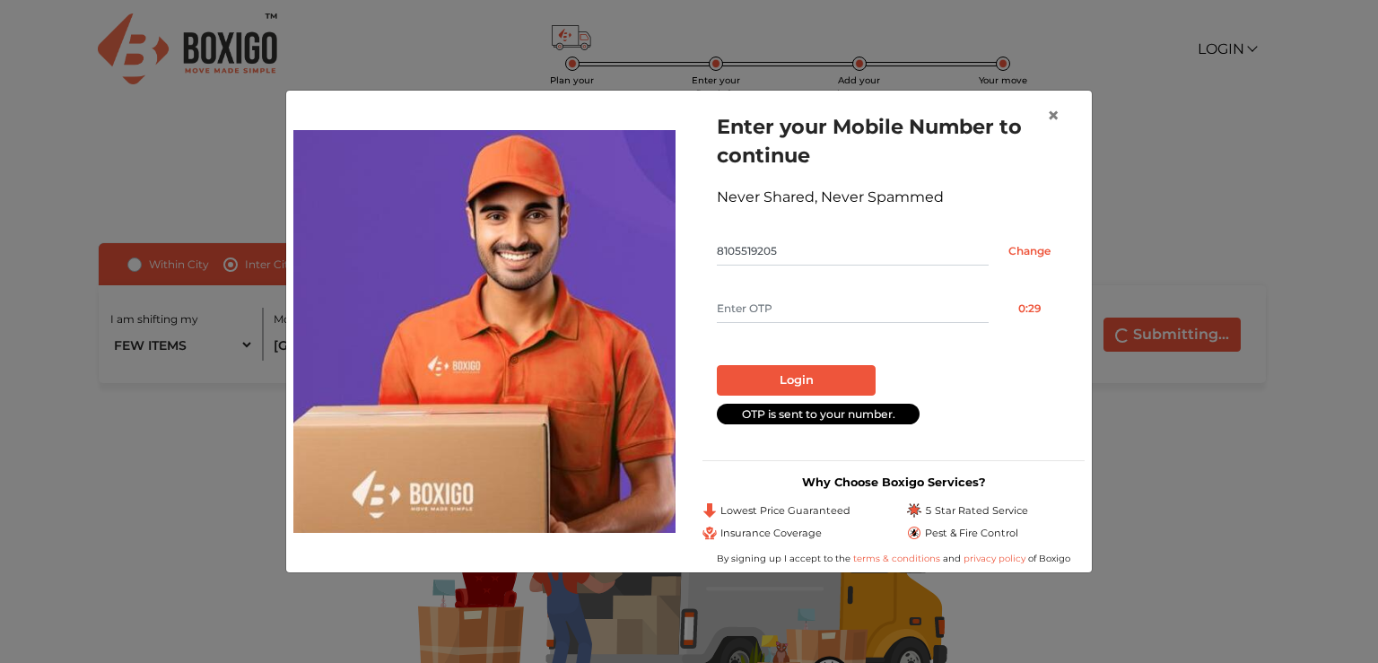
click at [801, 309] on input "text" at bounding box center [853, 308] width 272 height 29
type input "5287"
click at [717, 365] on button "Login" at bounding box center [796, 380] width 159 height 31
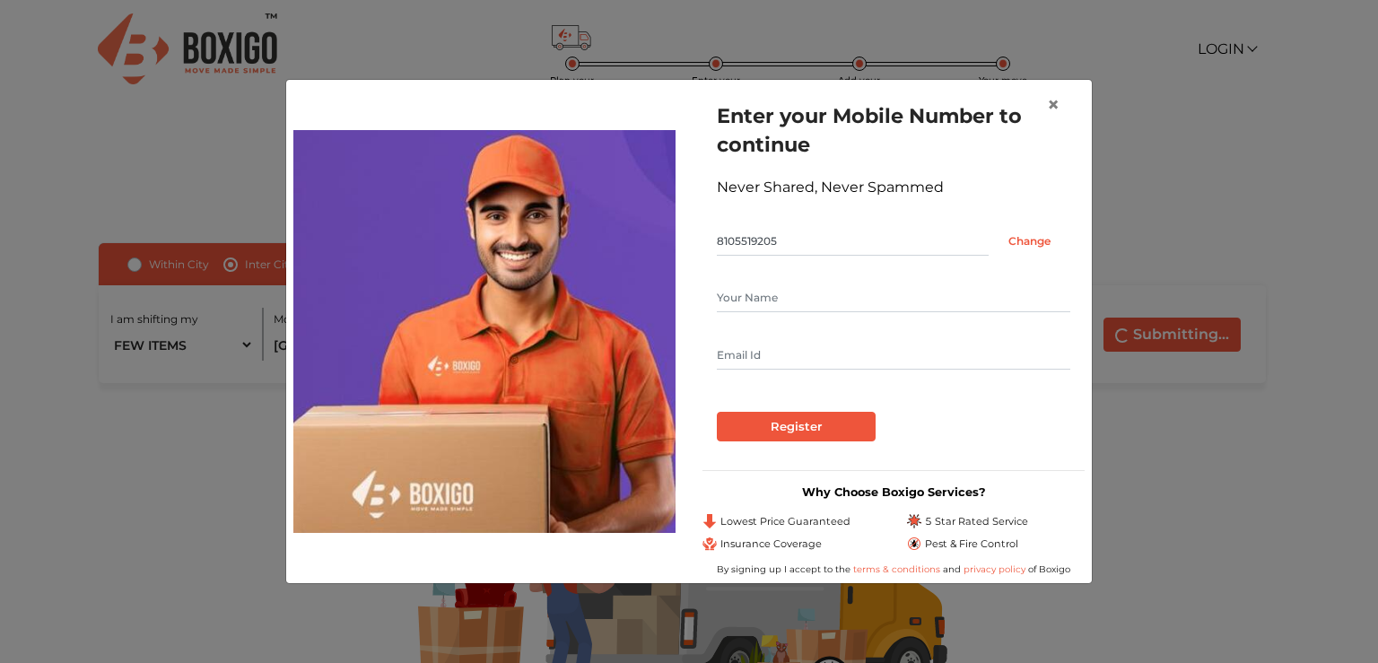
click at [857, 295] on input "text" at bounding box center [894, 298] width 354 height 29
type input "c"
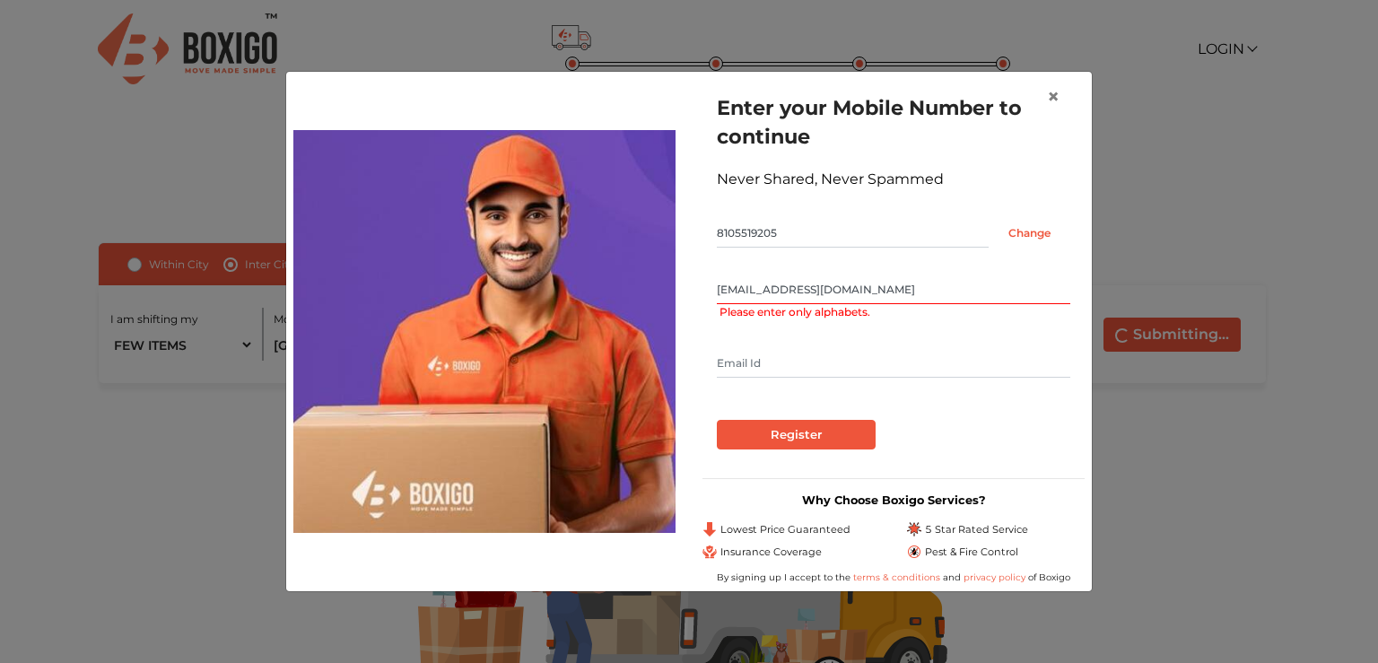
type input "balajisimha@gmail.com"
click at [790, 364] on input "text" at bounding box center [894, 363] width 354 height 29
drag, startPoint x: 944, startPoint y: 289, endPoint x: 671, endPoint y: 264, distance: 273.9
click at [671, 264] on div "Enter your Mobile Number to continue Never Shared, Never Spammed 8105519205 Cha…" at bounding box center [689, 331] width 818 height 504
type input "balajisimha@gmail.com"
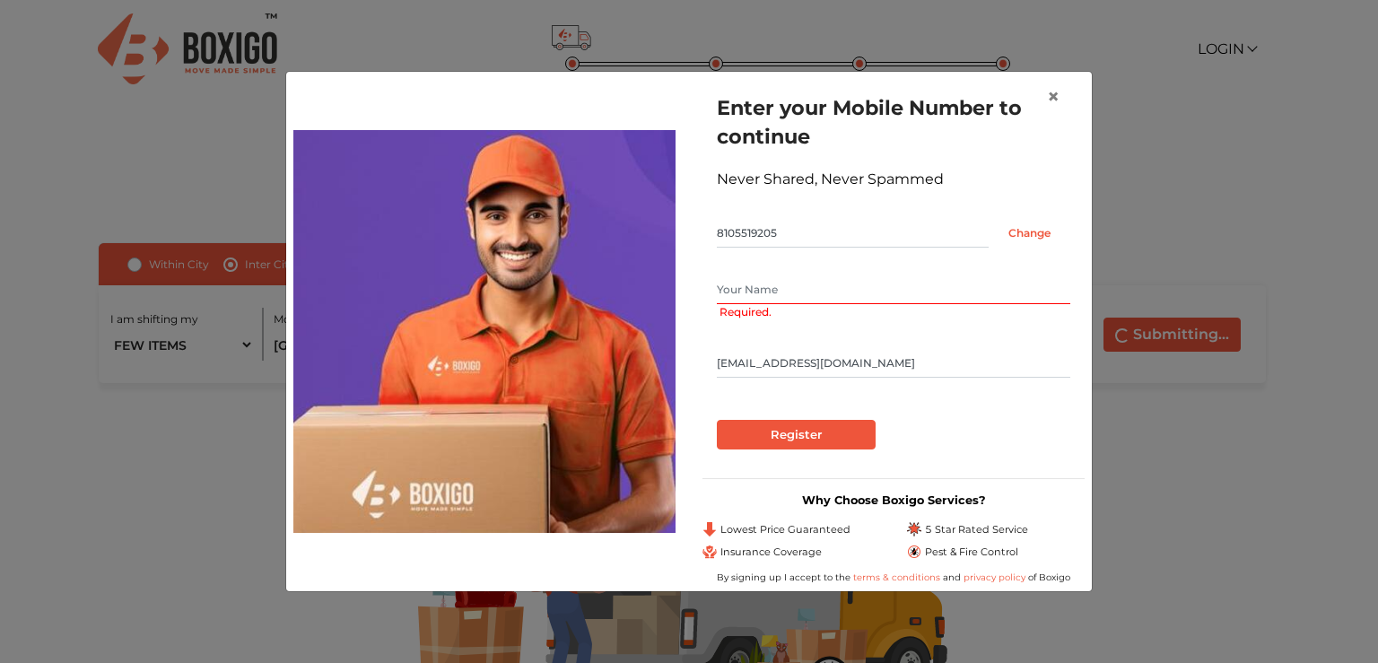
click at [795, 284] on input "text" at bounding box center [894, 289] width 354 height 29
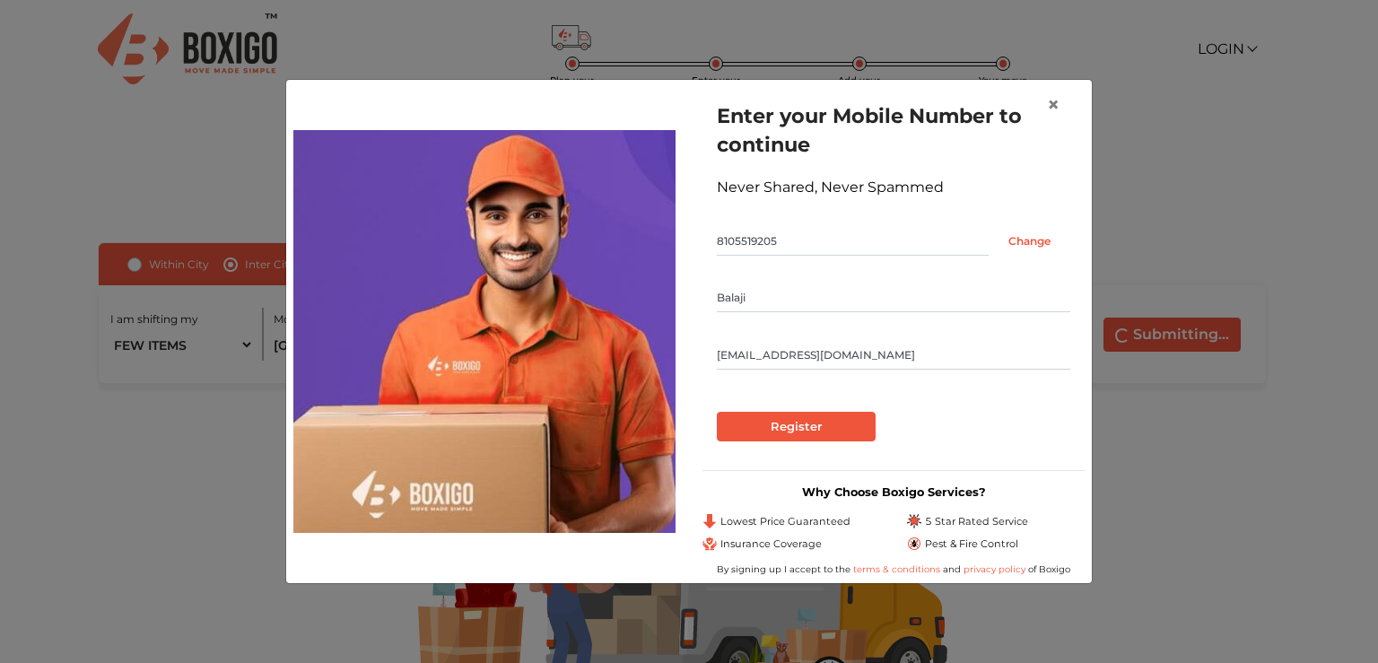
type input "Balaji"
click at [791, 422] on input "Register" at bounding box center [796, 427] width 159 height 31
